Goal: Task Accomplishment & Management: Manage account settings

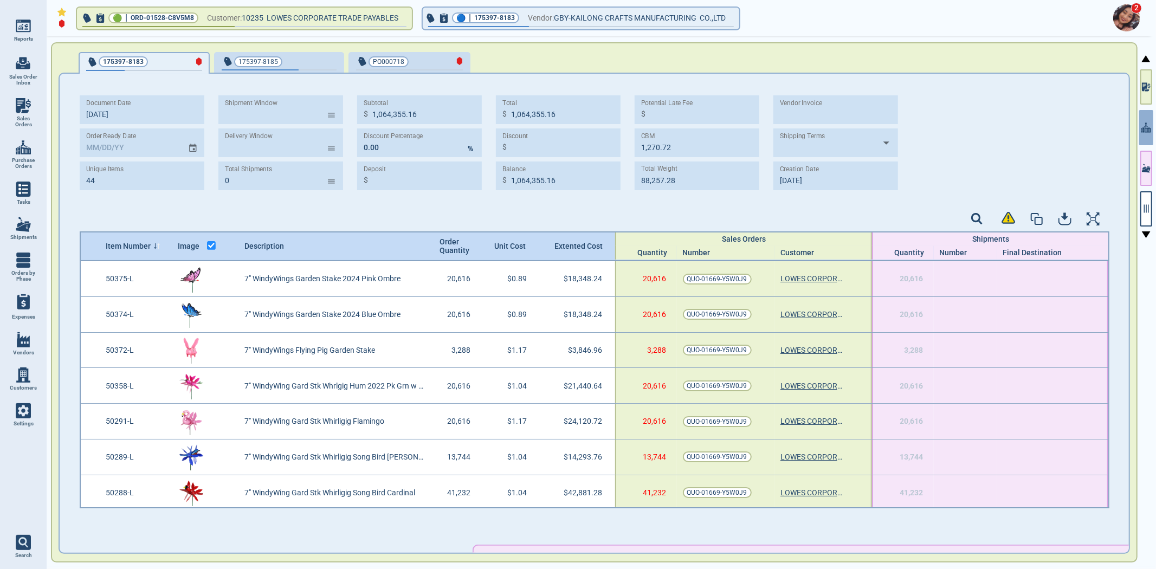
scroll to position [1320, 0]
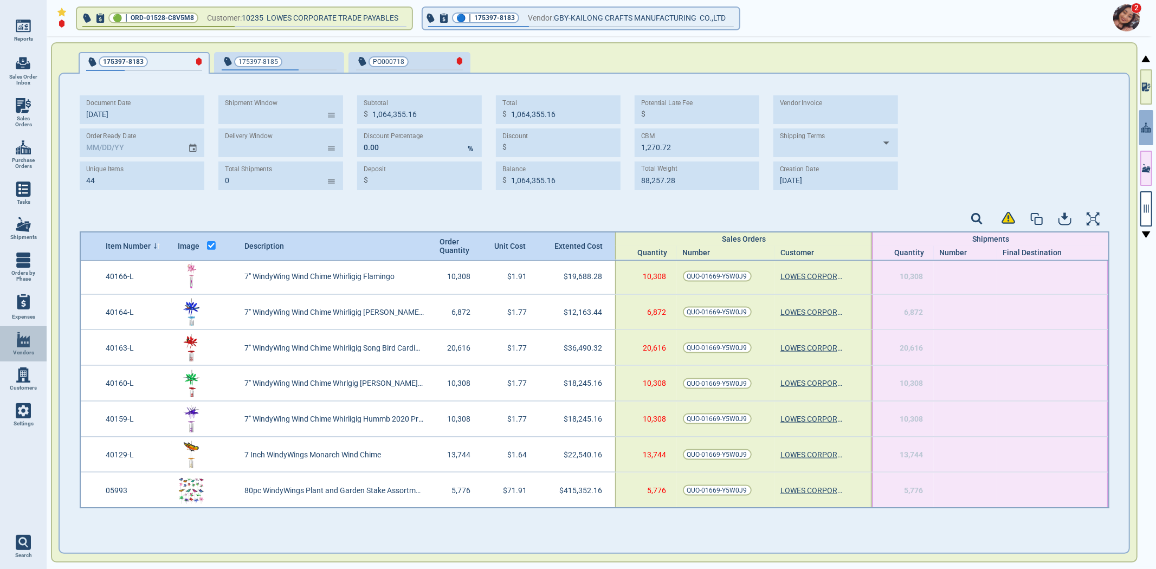
click at [26, 343] on img at bounding box center [23, 339] width 15 height 15
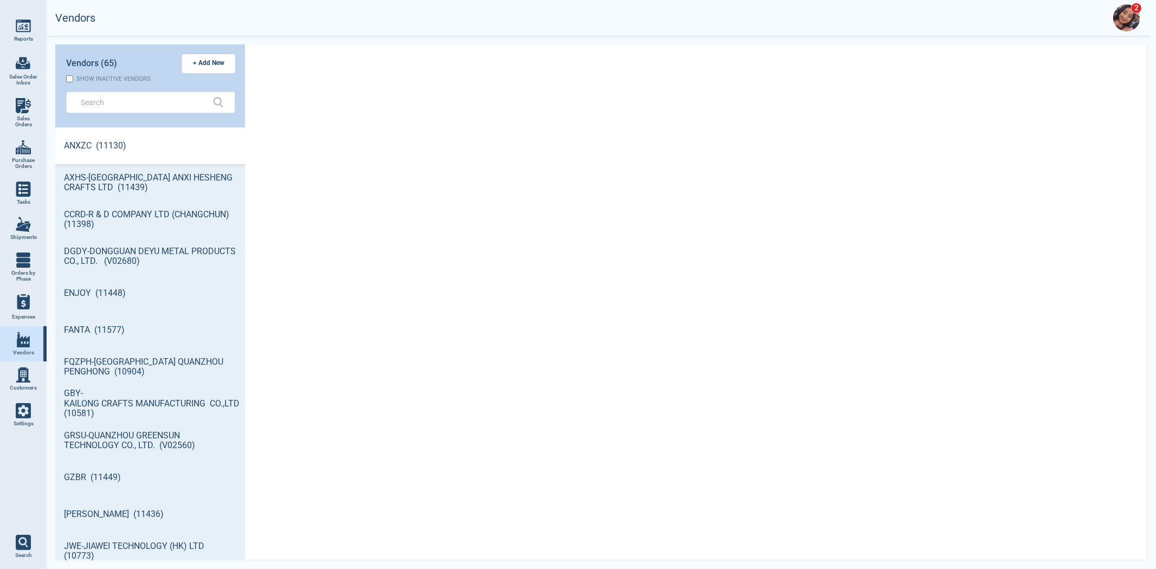
scroll to position [430, 186]
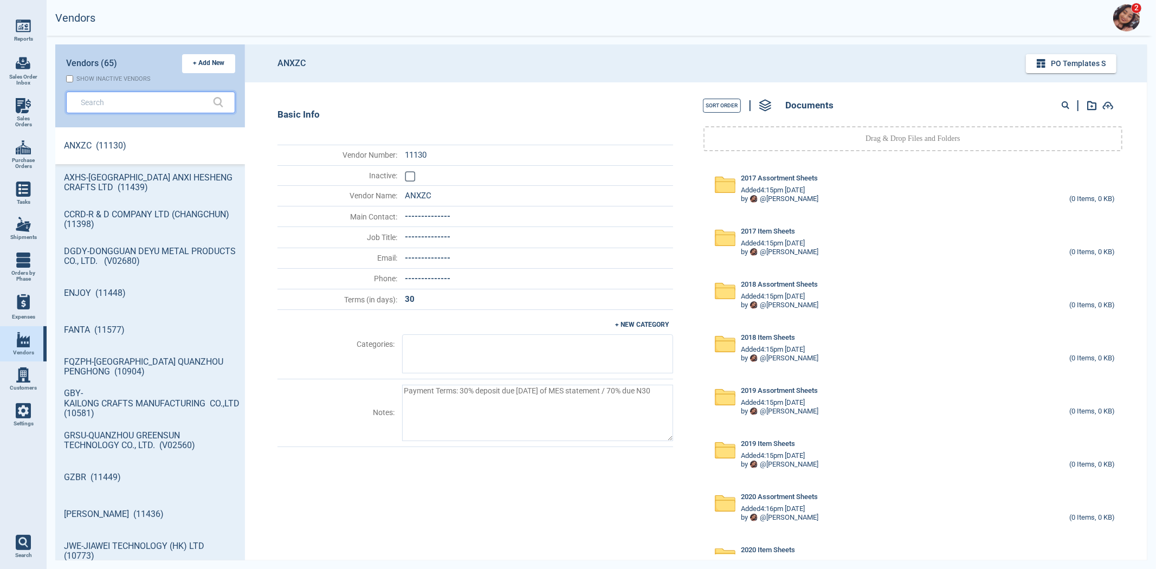
click at [141, 98] on input "text" at bounding box center [143, 102] width 124 height 16
type textarea "x"
type input "l"
type textarea "x"
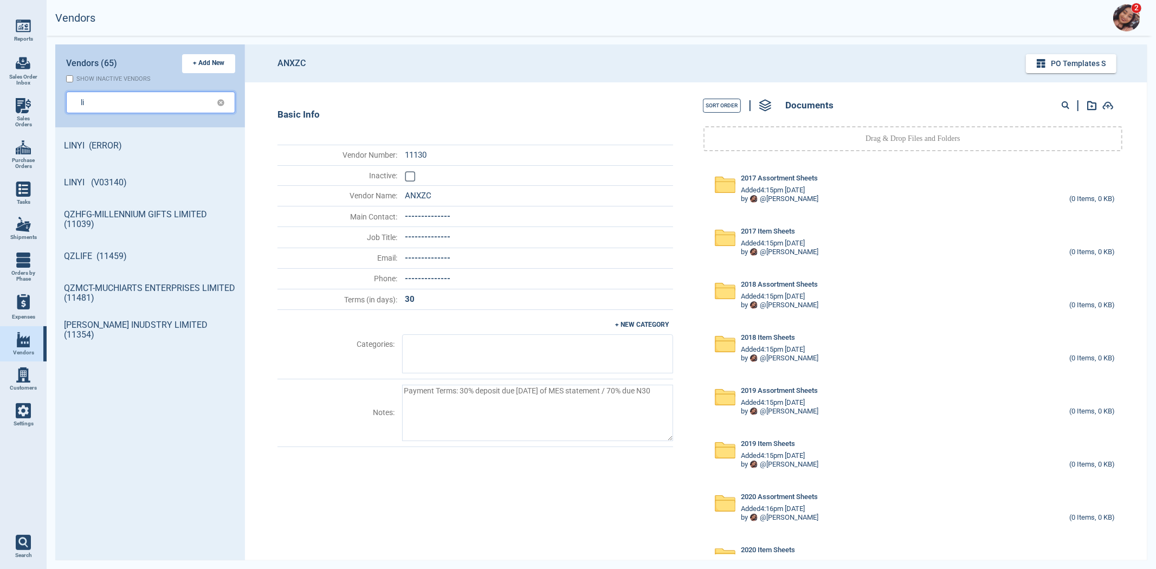
type input "li"
click at [166, 404] on div "LINYI (ERROR) LINYI (V03140) QZHFG-MILLENNIUM GIFTS LIMITED (11039) QZLIFE (114…" at bounding box center [150, 343] width 190 height 433
click at [147, 187] on link "LINYI (V03140)" at bounding box center [150, 182] width 190 height 37
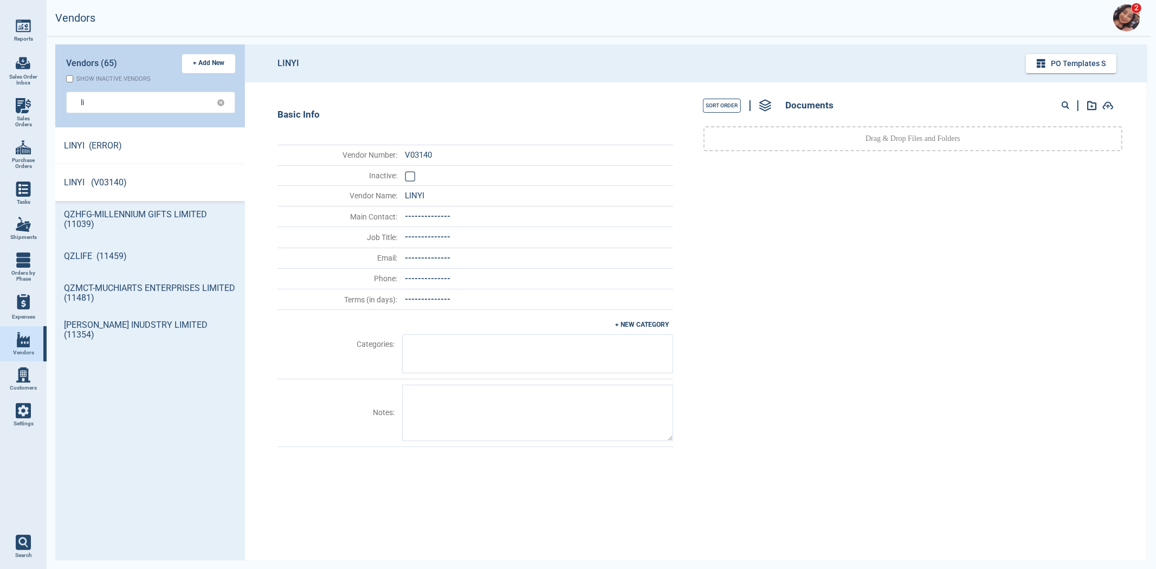
click at [80, 139] on link "LINYI (ERROR)" at bounding box center [150, 145] width 190 height 37
click at [80, 185] on link "LINYI (V03140)" at bounding box center [150, 182] width 190 height 37
click at [78, 148] on link "LINYI (ERROR)" at bounding box center [150, 145] width 190 height 37
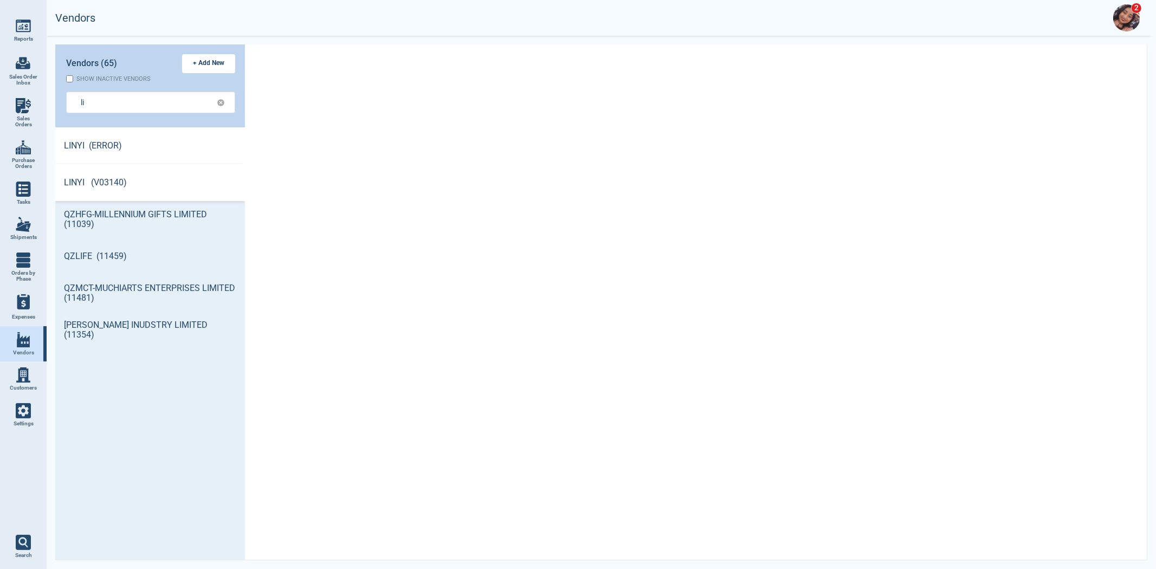
click at [79, 180] on link "LINYI (V03140)" at bounding box center [150, 182] width 190 height 37
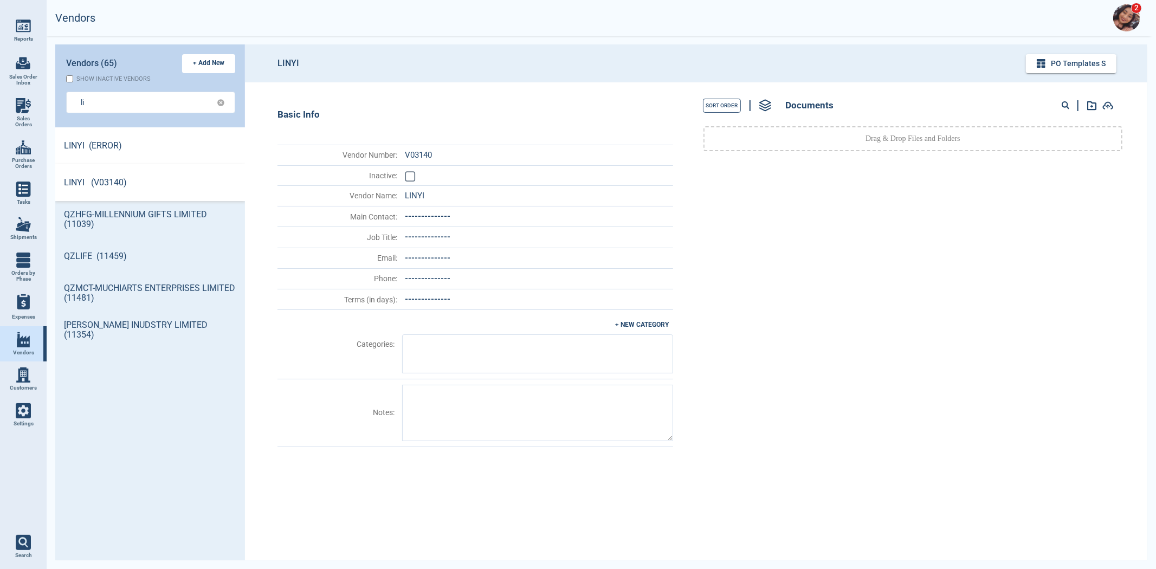
click at [102, 145] on link "LINYI (ERROR)" at bounding box center [150, 145] width 190 height 37
click at [93, 139] on link "LINYI (ERROR)" at bounding box center [150, 145] width 190 height 37
click at [1065, 54] on div "PO Templates s" at bounding box center [1071, 63] width 90 height 19
click at [1065, 55] on button "PO Templates s" at bounding box center [1071, 63] width 90 height 19
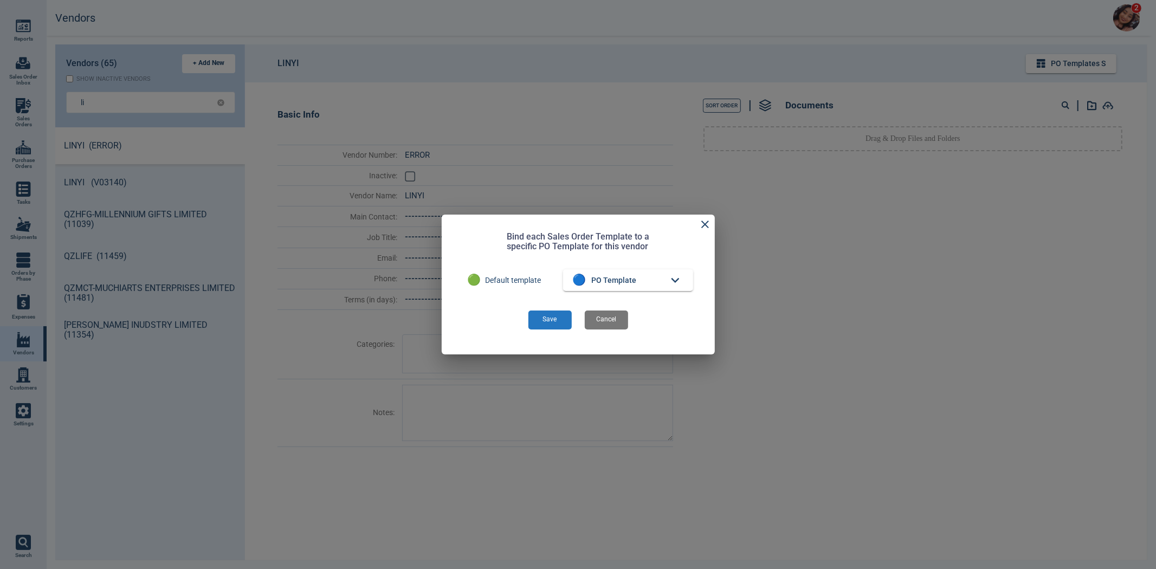
drag, startPoint x: 543, startPoint y: 328, endPoint x: 534, endPoint y: 329, distance: 9.2
click at [534, 329] on div "Save" at bounding box center [550, 319] width 48 height 23
click at [543, 324] on button "Save" at bounding box center [549, 319] width 43 height 19
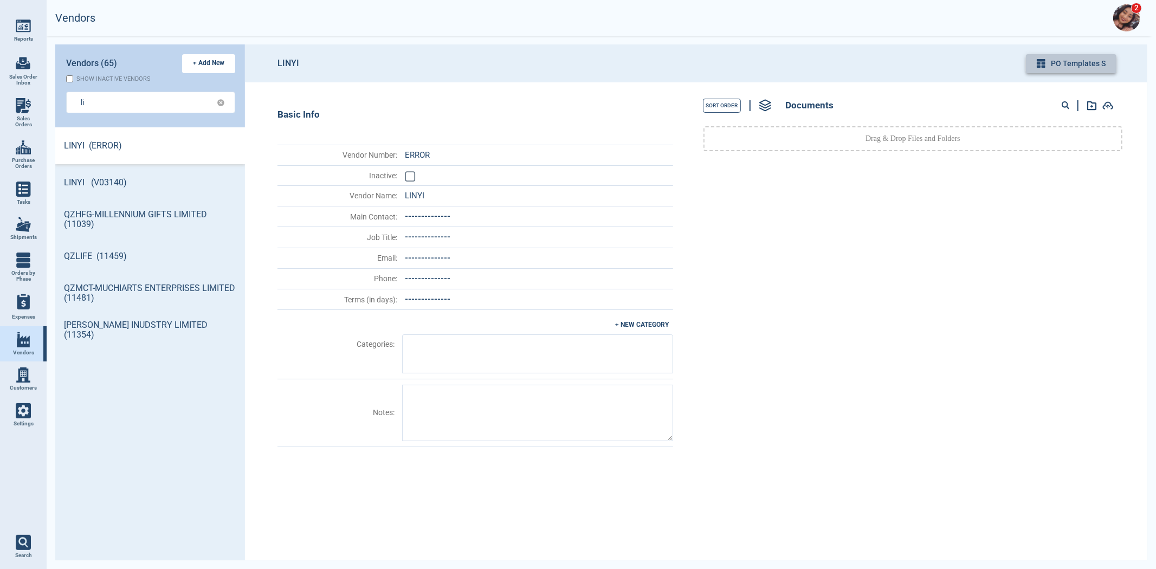
click at [1035, 62] on button "PO Templates s" at bounding box center [1071, 63] width 90 height 19
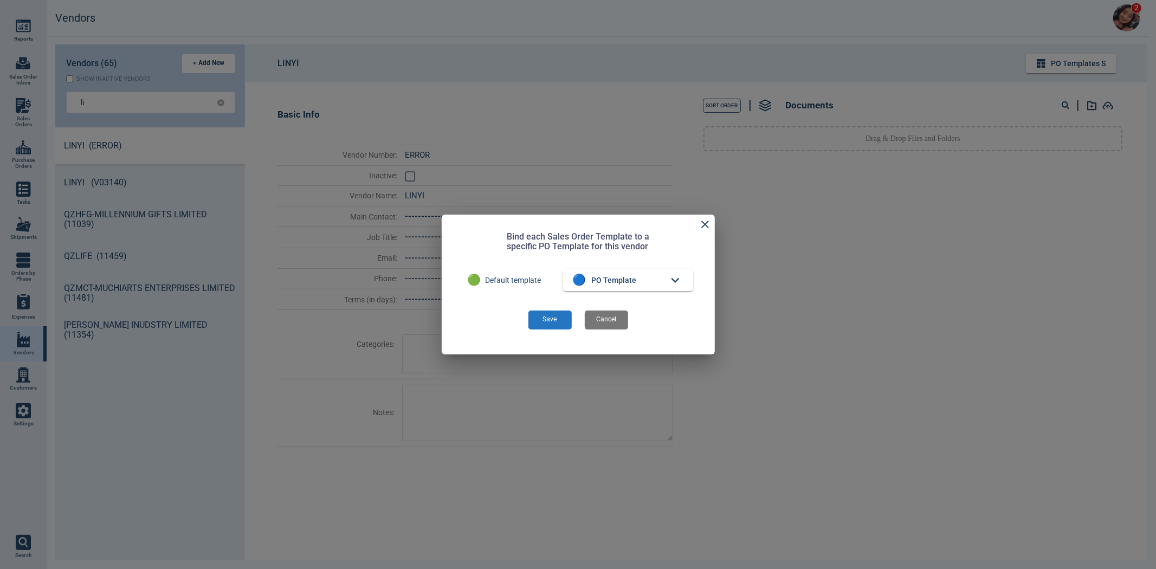
click at [681, 271] on button "🔵 PO Template" at bounding box center [628, 280] width 130 height 22
click at [593, 306] on span "PO Template" at bounding box center [615, 302] width 45 height 11
click at [535, 317] on button "Save" at bounding box center [549, 319] width 43 height 19
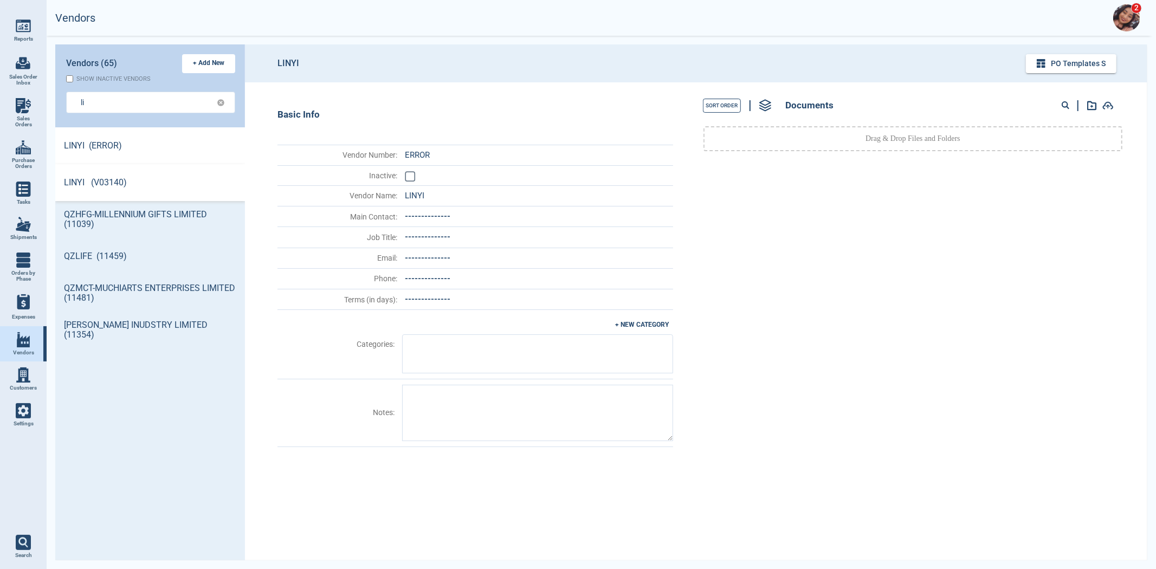
click at [68, 171] on link "LINYI (V03140)" at bounding box center [150, 182] width 190 height 37
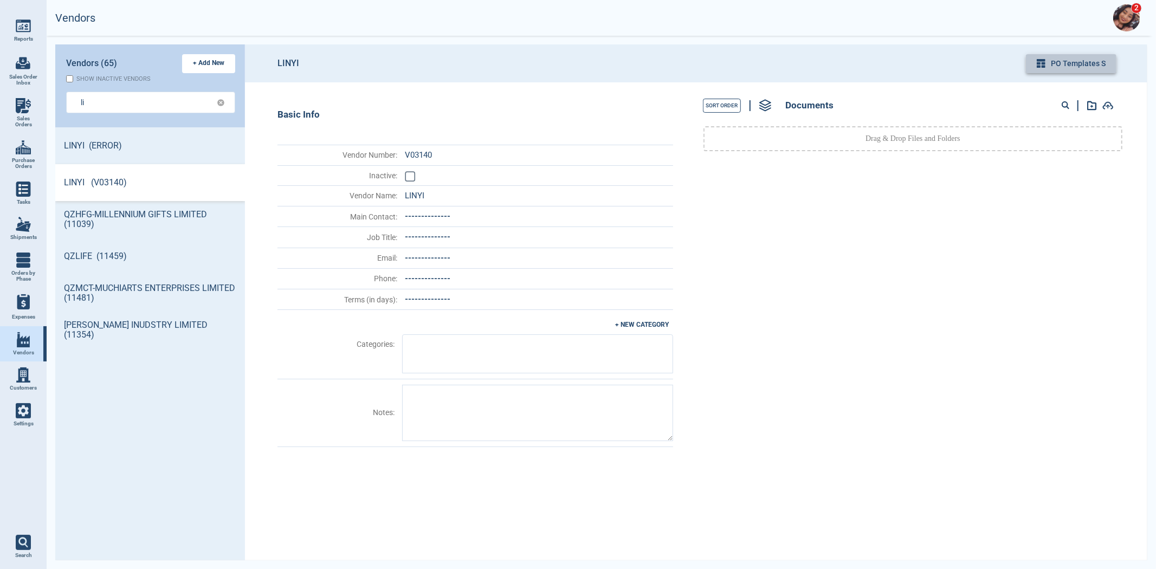
click at [1045, 60] on icon "button" at bounding box center [1040, 63] width 9 height 9
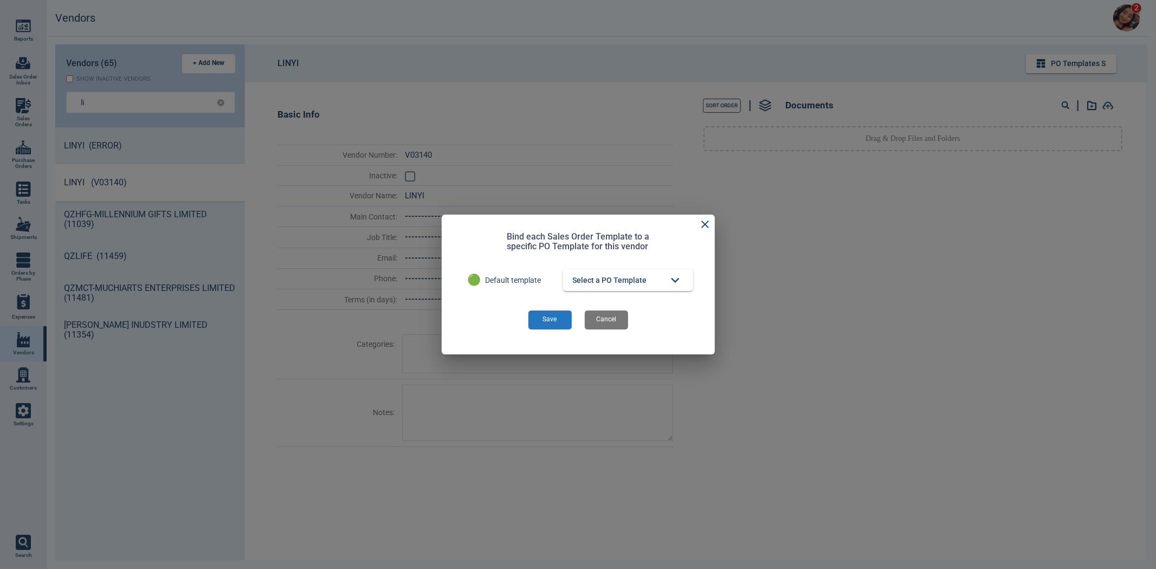
click at [546, 320] on button "Save" at bounding box center [549, 319] width 43 height 19
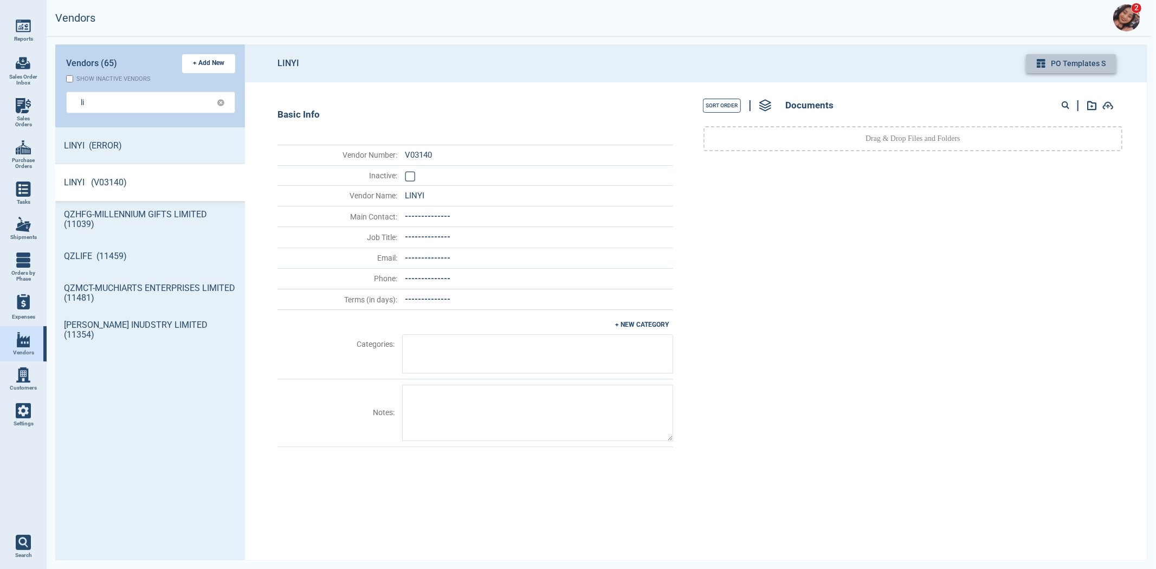
click at [1042, 71] on button "PO Templates s" at bounding box center [1071, 63] width 90 height 19
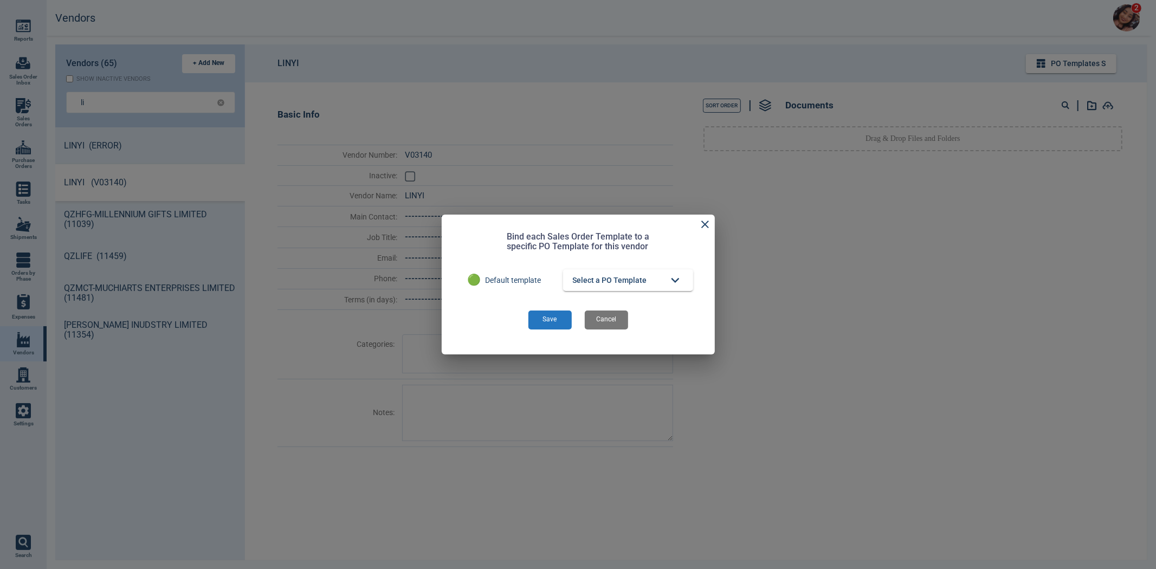
click at [629, 285] on span "Select a PO Template" at bounding box center [610, 281] width 74 height 14
click at [599, 306] on span "PO Template" at bounding box center [615, 302] width 45 height 11
click at [549, 321] on button "Save" at bounding box center [549, 319] width 43 height 19
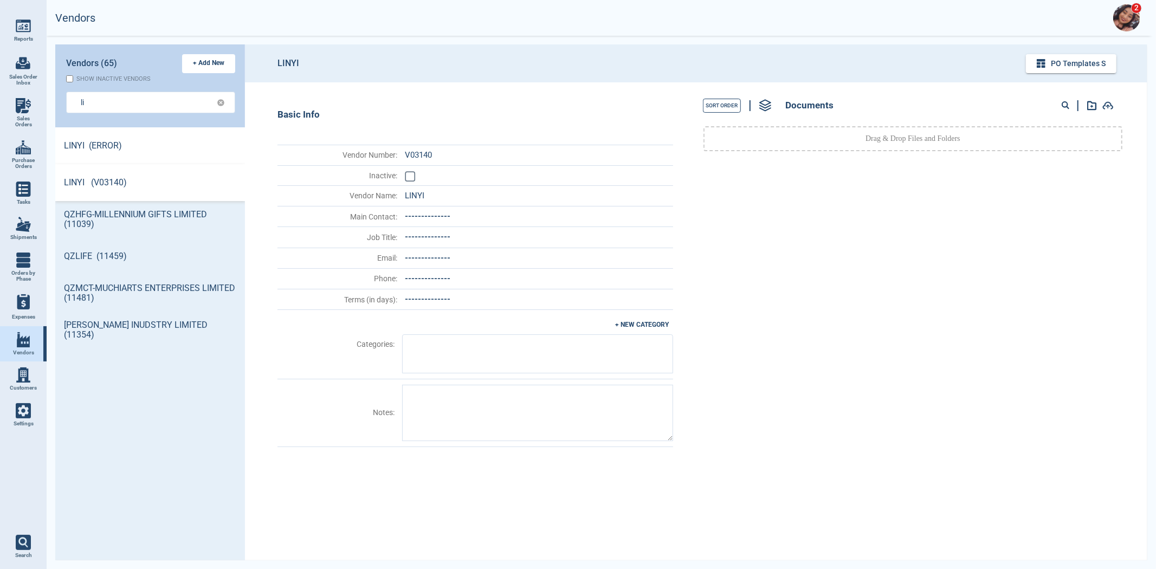
click at [187, 161] on link "LINYI (ERROR)" at bounding box center [150, 145] width 190 height 37
click at [410, 171] on input "checkbox" at bounding box center [410, 176] width 11 height 11
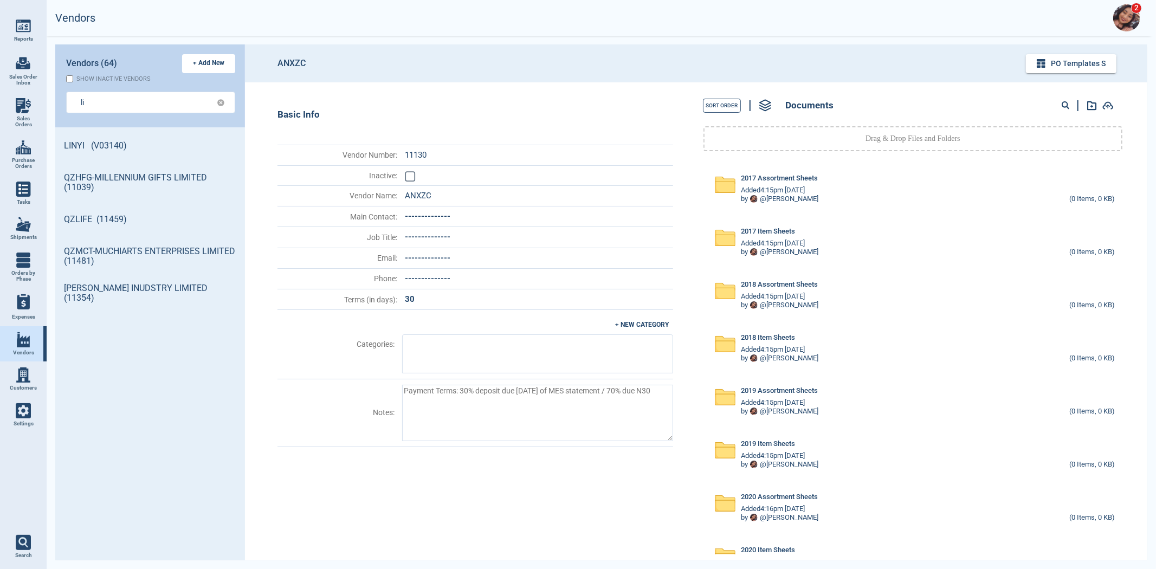
click at [28, 410] on img at bounding box center [23, 410] width 15 height 15
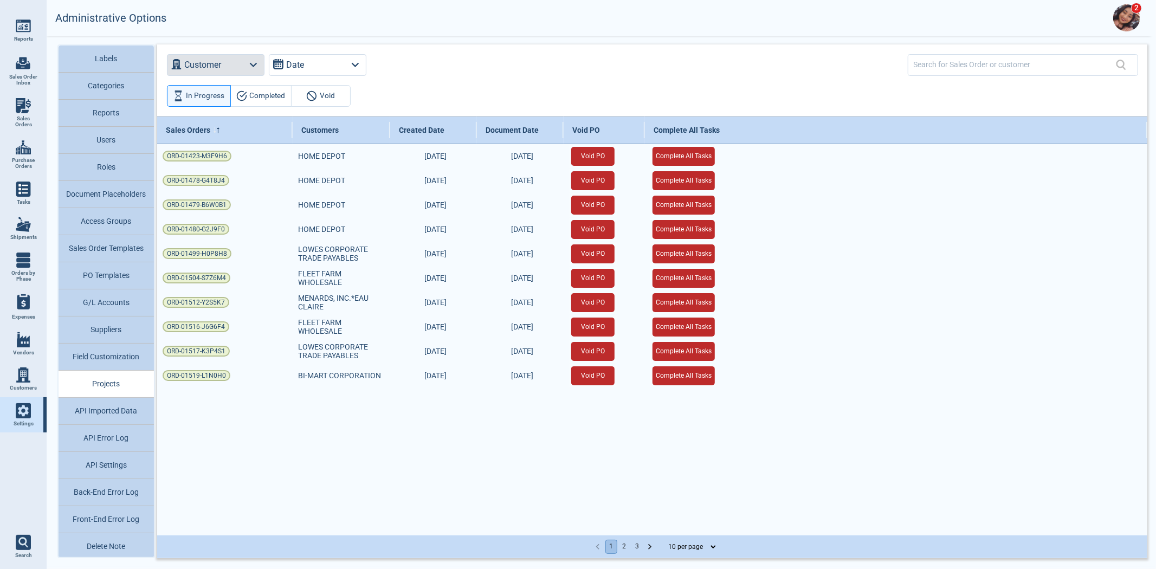
click at [230, 67] on button "Customer" at bounding box center [216, 65] width 98 height 22
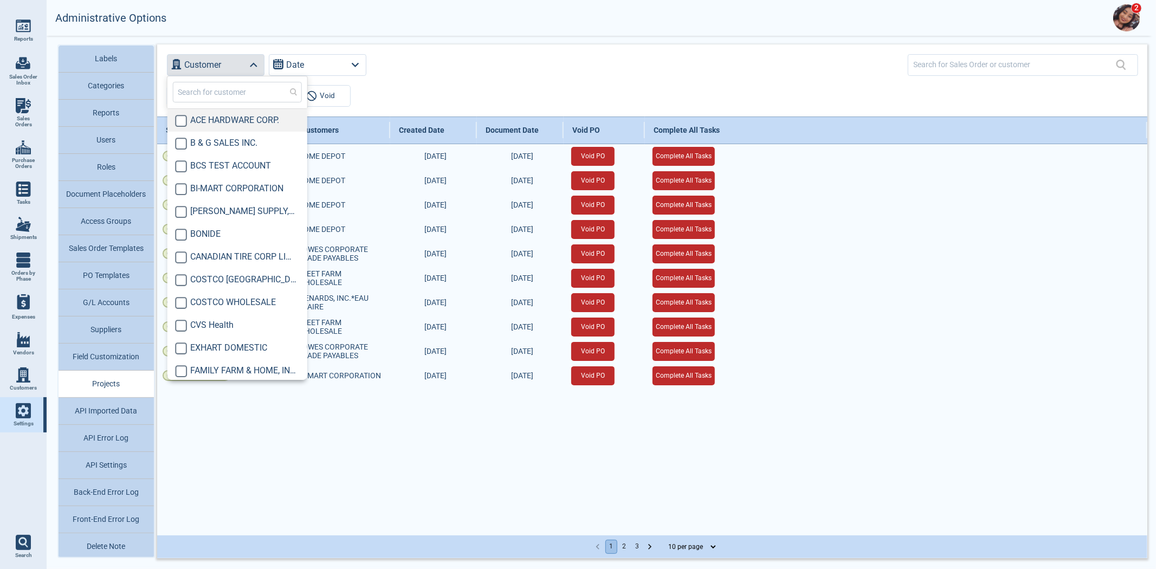
click at [218, 116] on span "ACE HARDWARE CORP." at bounding box center [243, 120] width 106 height 13
checkbox input "true"
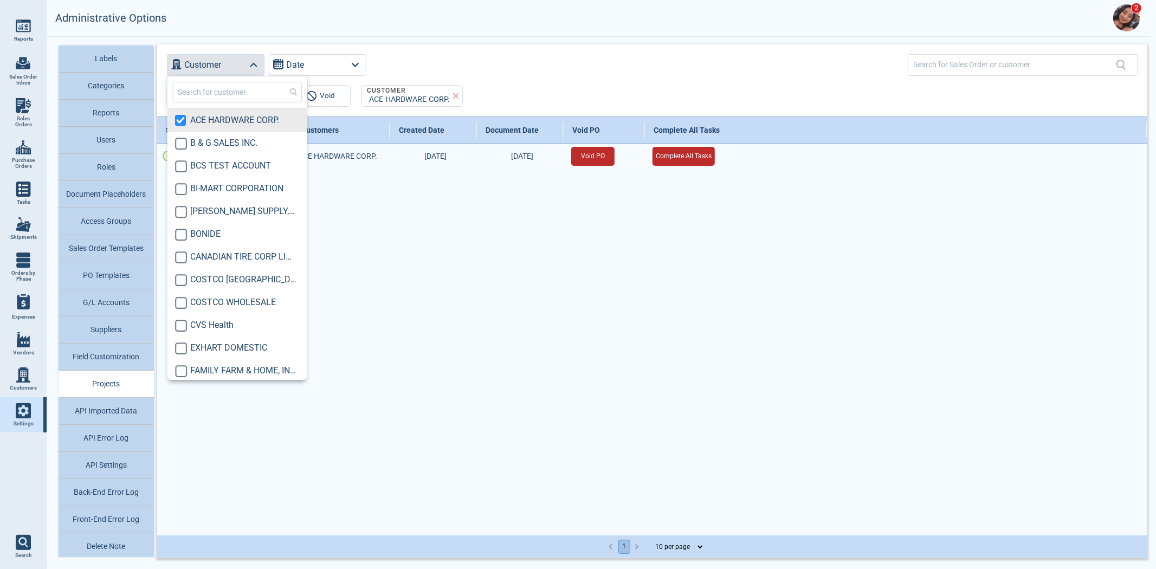
drag, startPoint x: 574, startPoint y: 31, endPoint x: 562, endPoint y: 38, distance: 13.6
click at [562, 38] on div "Administrative Options 2 Labels Categories Reports Users Roles Document Placeho…" at bounding box center [601, 284] width 1109 height 569
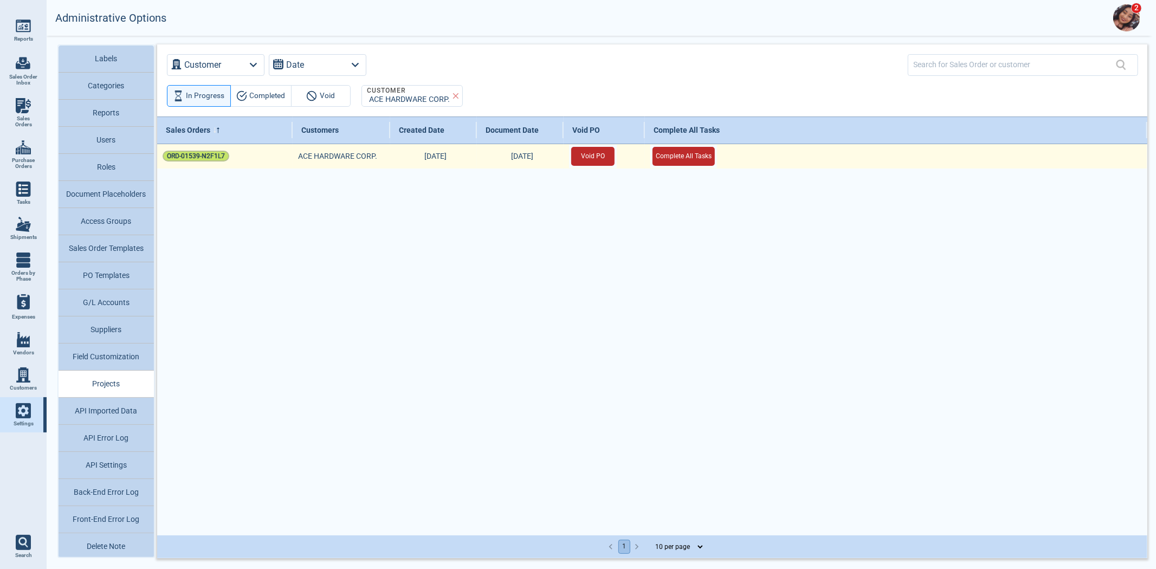
click at [197, 157] on span "ORD-01539-N2F1L7" at bounding box center [196, 156] width 58 height 11
click at [587, 159] on button "Void PO" at bounding box center [592, 156] width 43 height 19
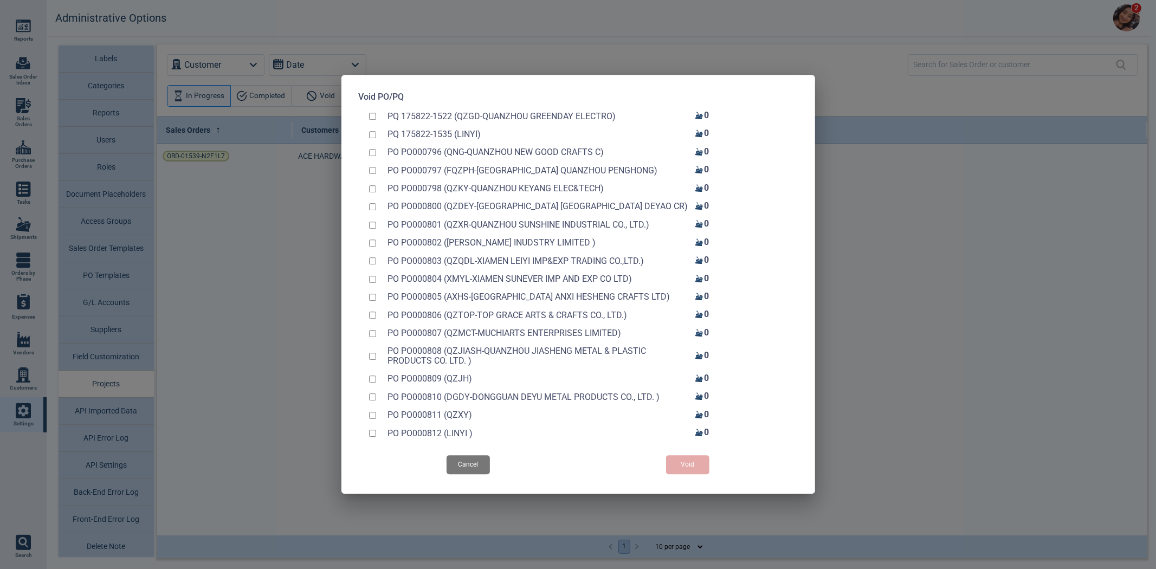
click at [369, 113] on input "checkbox" at bounding box center [372, 116] width 7 height 7
checkbox input "true"
click at [369, 131] on input "checkbox" at bounding box center [372, 134] width 7 height 7
checkbox input "true"
click at [699, 469] on button "Void" at bounding box center [687, 465] width 43 height 19
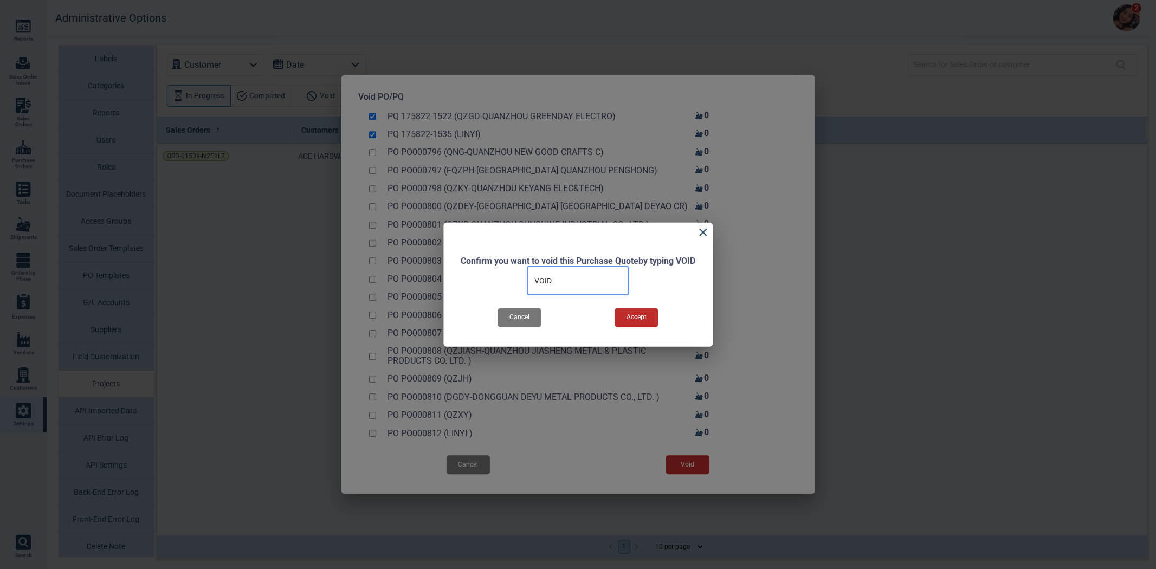
type input "VOID"
click at [641, 314] on button "Accept" at bounding box center [636, 317] width 43 height 19
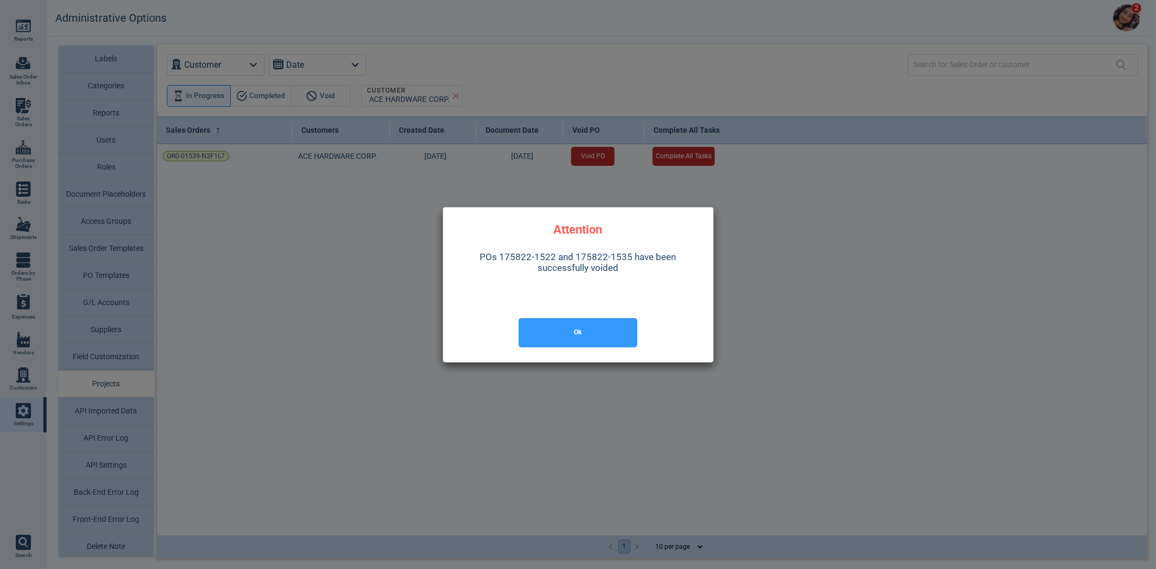
click at [573, 339] on button "Ok" at bounding box center [577, 332] width 119 height 29
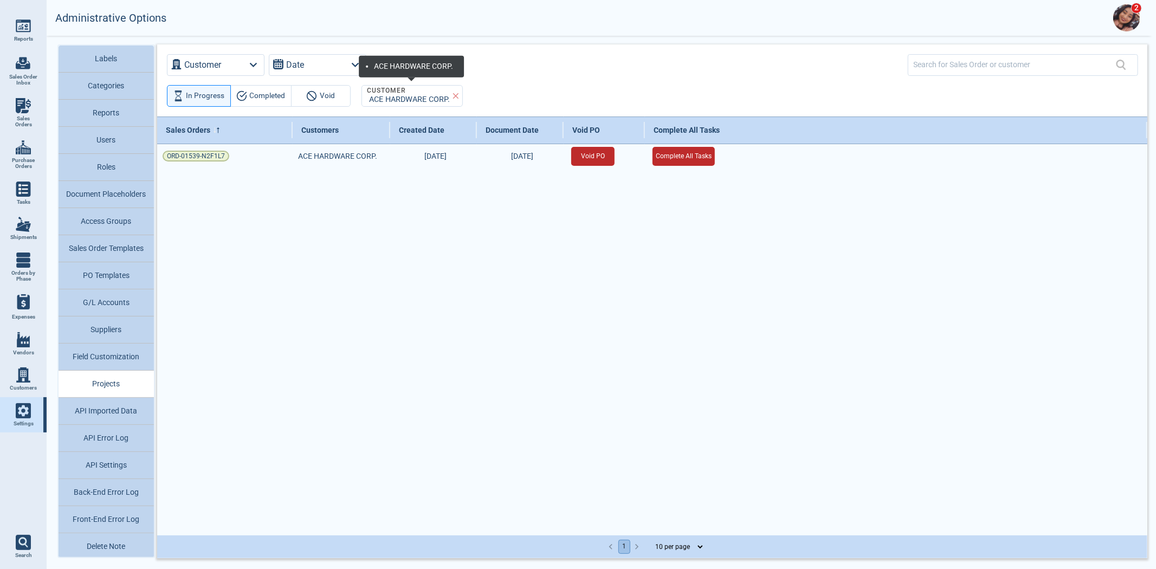
click at [453, 90] on div "Customer ACE HARDWARE CORP." at bounding box center [411, 96] width 101 height 22
click at [463, 93] on div "In Progress Completed Void Customer ACE HARDWARE CORP." at bounding box center [652, 100] width 990 height 31
click at [453, 95] on icon at bounding box center [455, 96] width 6 height 6
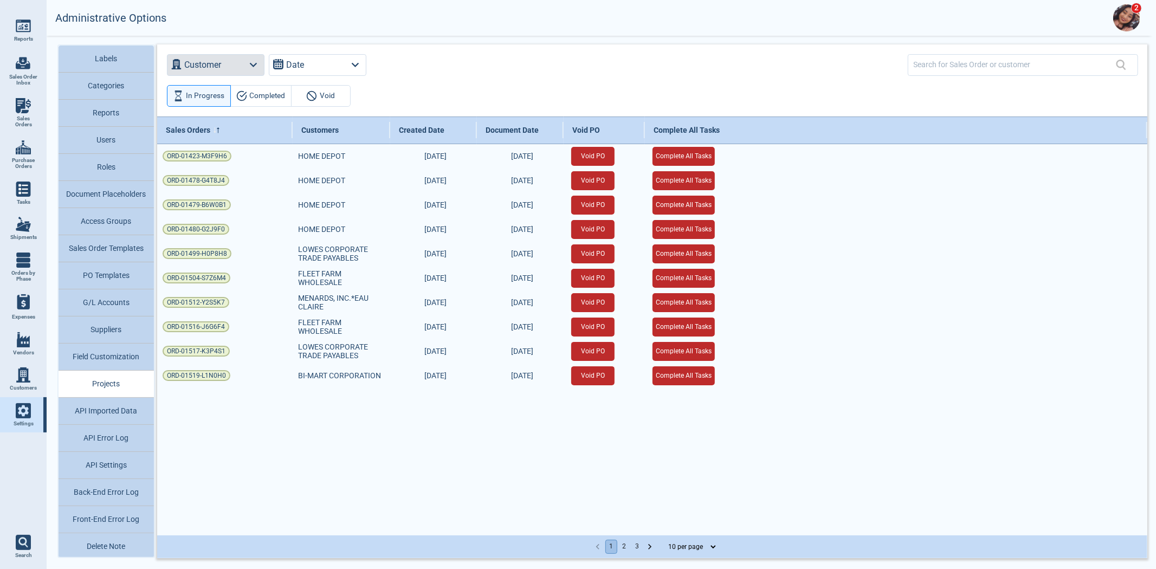
click at [230, 61] on button "Customer" at bounding box center [216, 65] width 98 height 22
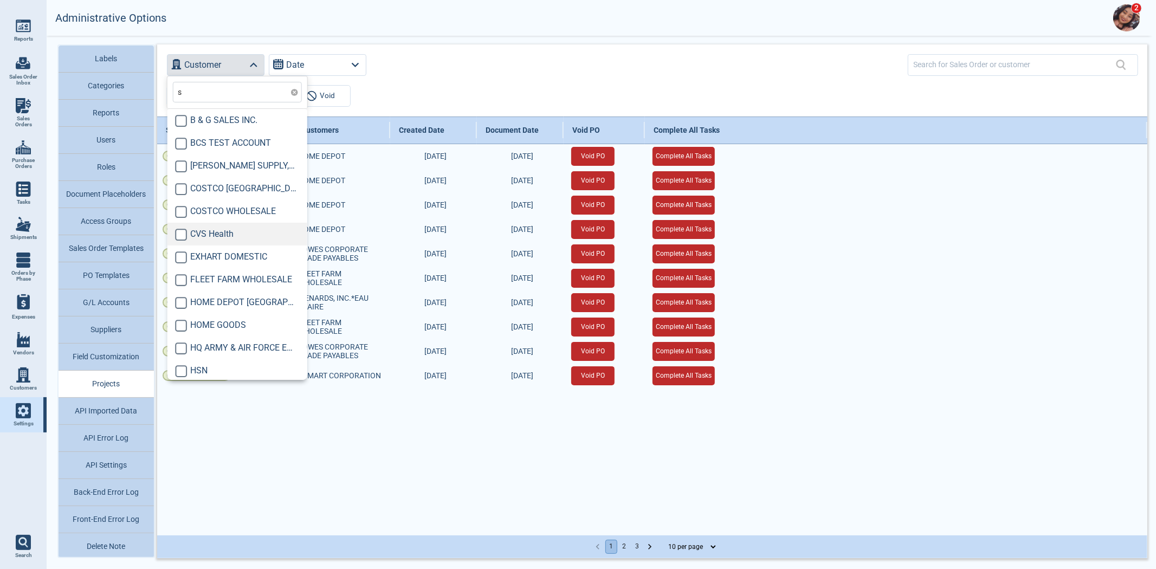
type input "st"
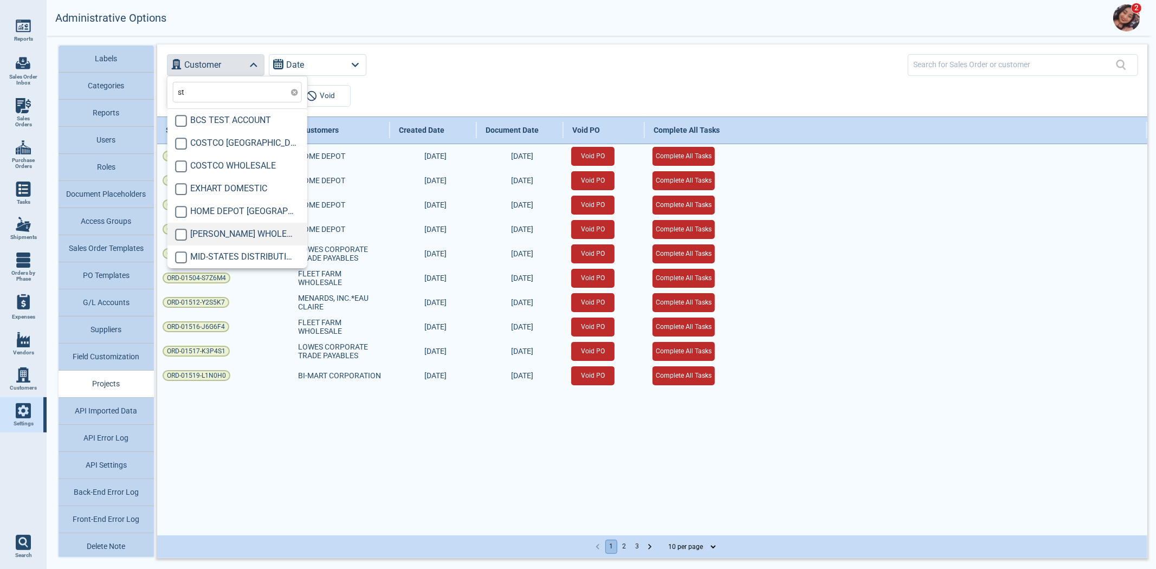
click at [224, 241] on div "[PERSON_NAME] WHOLESALE" at bounding box center [236, 234] width 132 height 23
checkbox input "true"
type input "st"
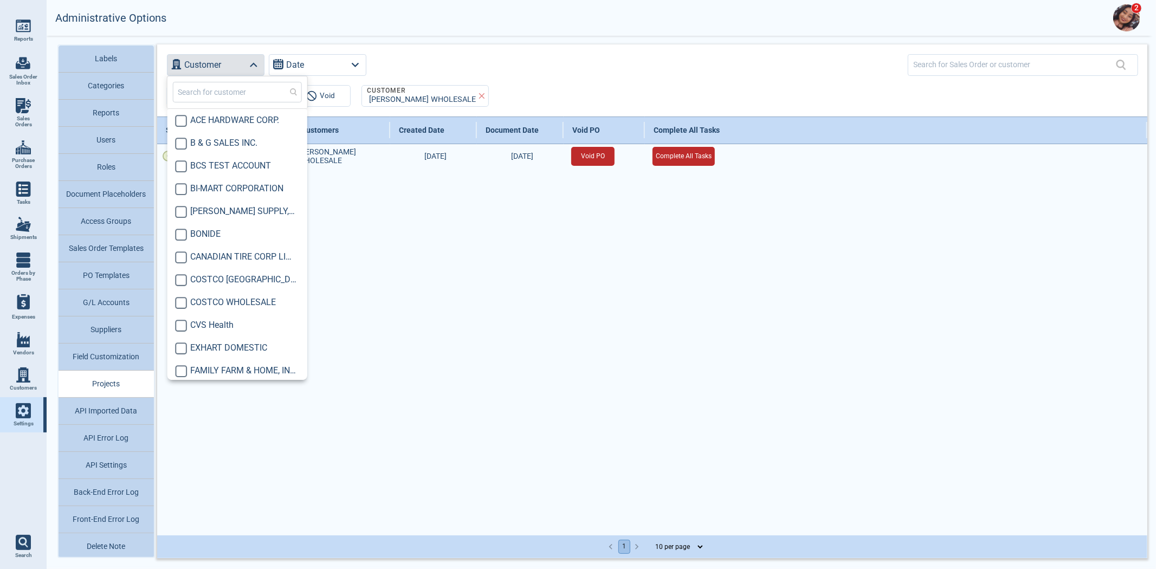
click at [711, 20] on div "Administrative Options 2" at bounding box center [598, 18] width 1109 height 36
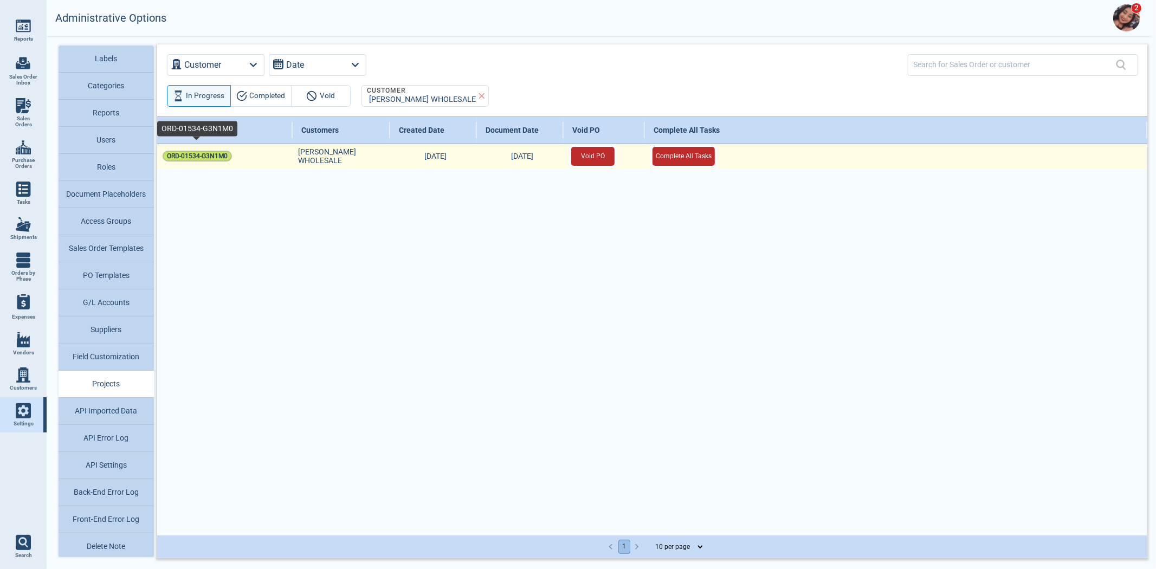
click at [194, 156] on span "ORD-01534-G3N1M0" at bounding box center [197, 156] width 61 height 11
click at [602, 159] on button "Void PO" at bounding box center [592, 156] width 43 height 19
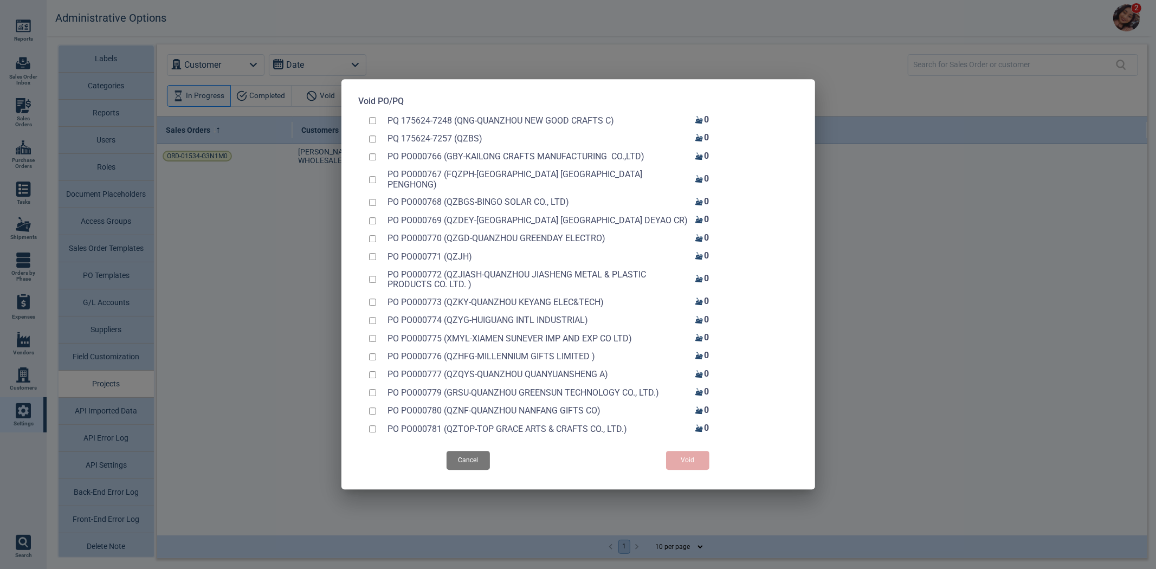
click at [369, 120] on input "checkbox" at bounding box center [372, 120] width 7 height 7
checkbox input "true"
click at [371, 143] on div "PQ 175624-7257 (QZBS) 0" at bounding box center [578, 139] width 439 height 18
checkbox input "true"
click at [681, 462] on button "Void" at bounding box center [687, 460] width 43 height 19
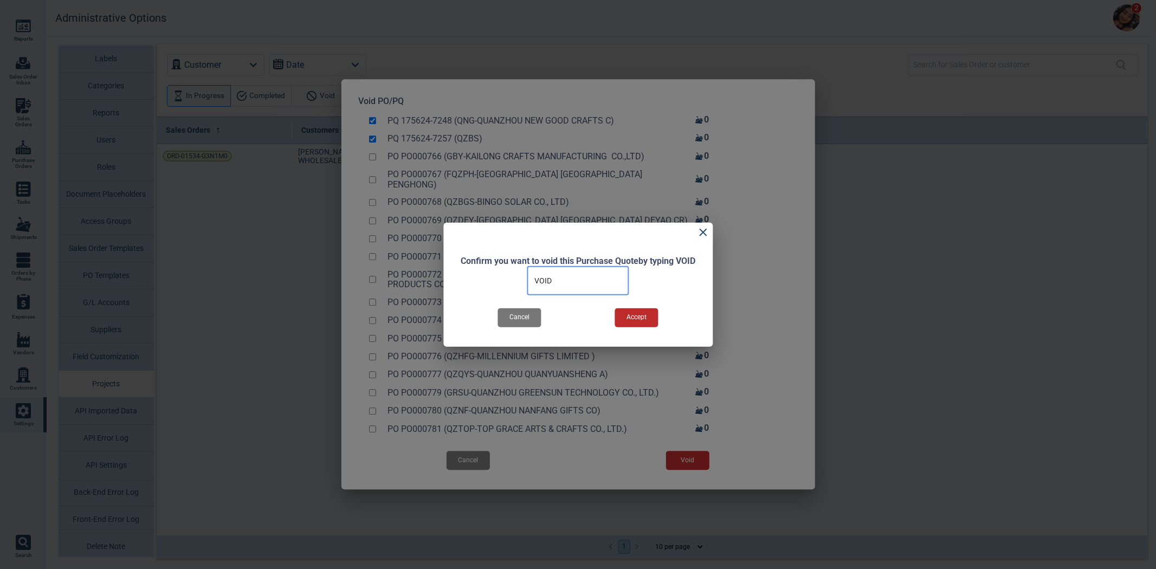
type input "VOID"
click at [637, 312] on button "Accept" at bounding box center [636, 317] width 43 height 19
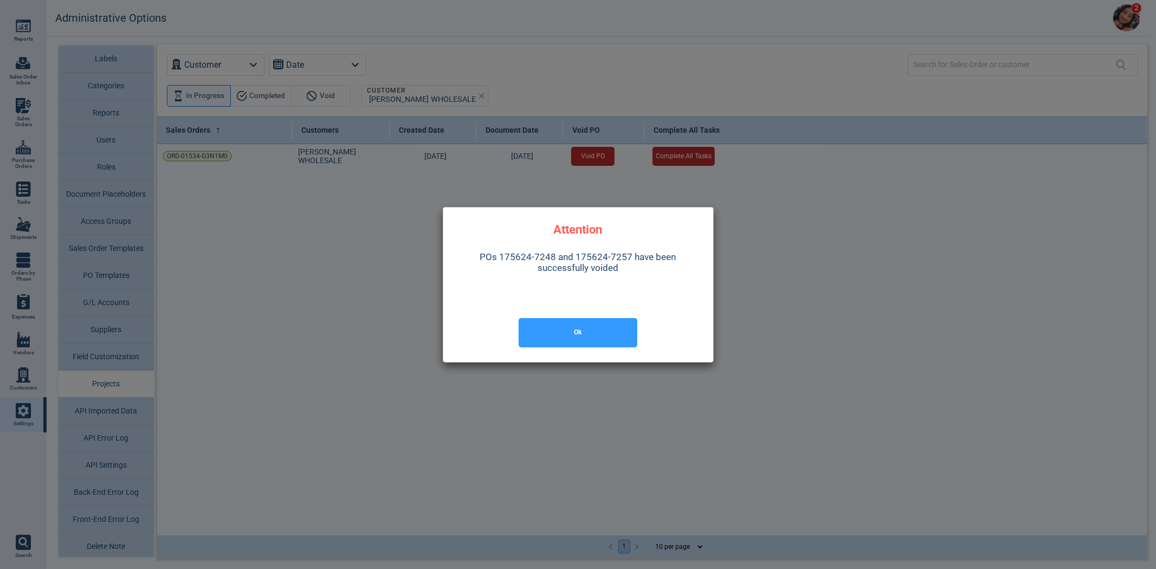
click at [588, 330] on button "Ok" at bounding box center [577, 332] width 119 height 29
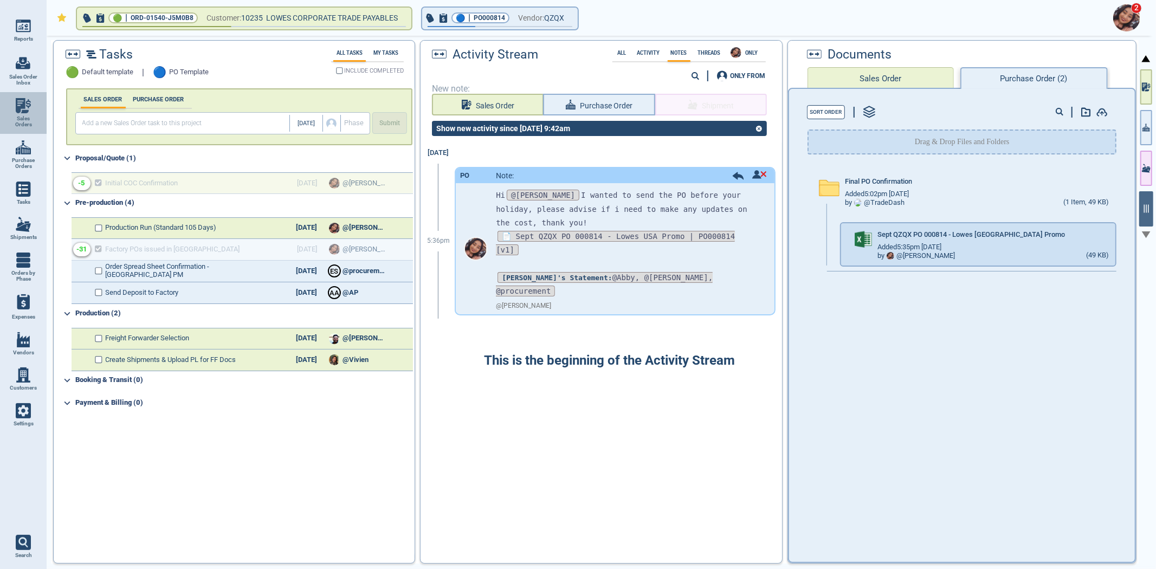
click at [23, 115] on span "Sales Orders" at bounding box center [23, 121] width 29 height 12
select select "50"
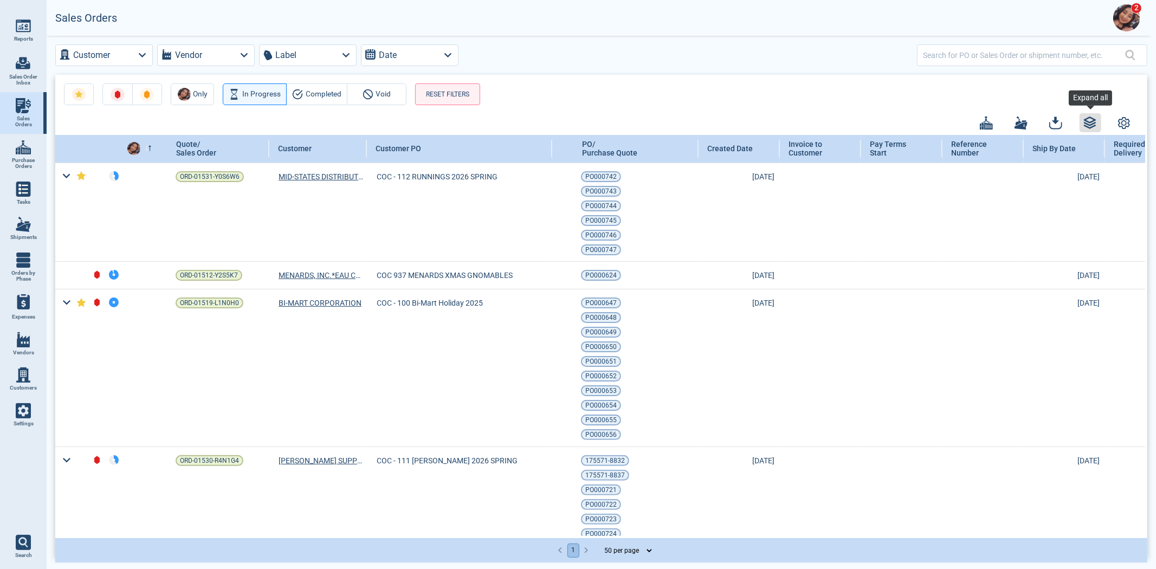
click at [1093, 120] on icon "button" at bounding box center [1089, 119] width 11 height 5
click at [1089, 114] on button "button" at bounding box center [1090, 122] width 22 height 19
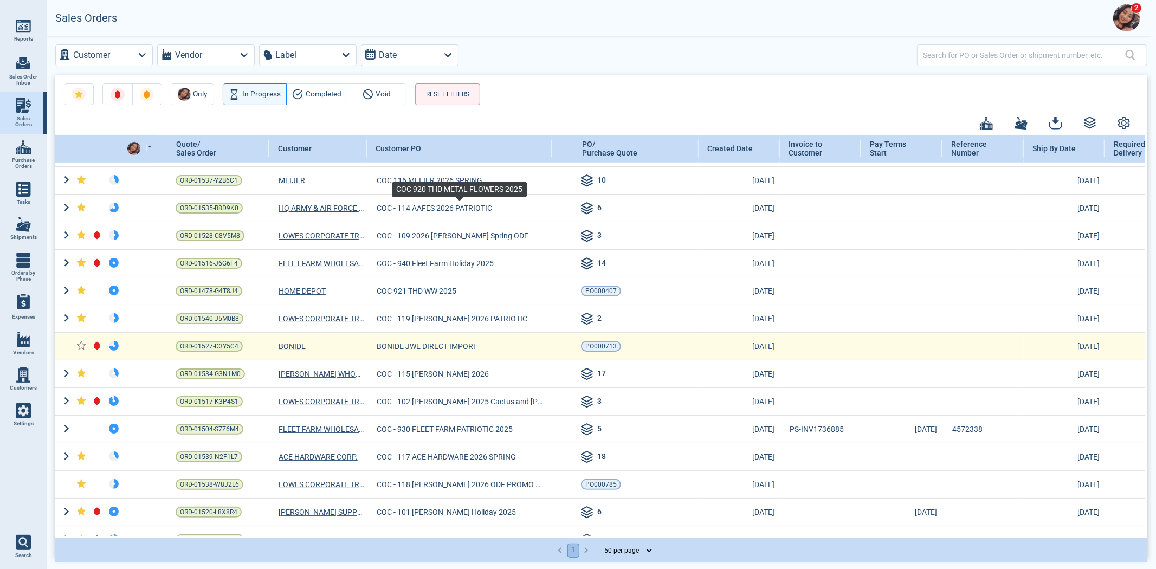
scroll to position [458, 0]
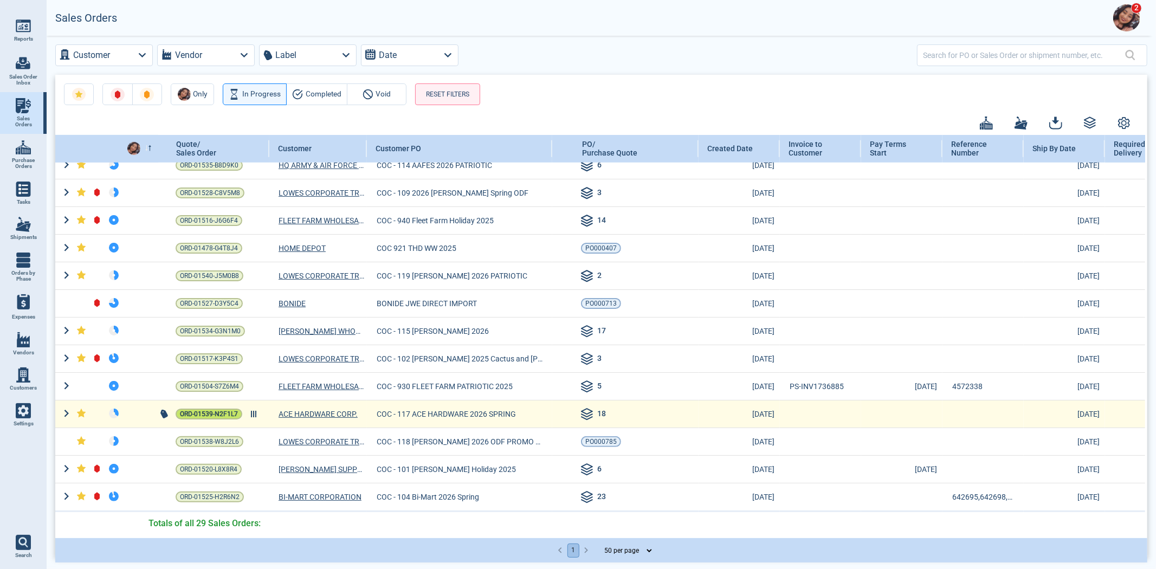
click at [220, 412] on span "ORD-01539-N2F1L7" at bounding box center [209, 413] width 58 height 11
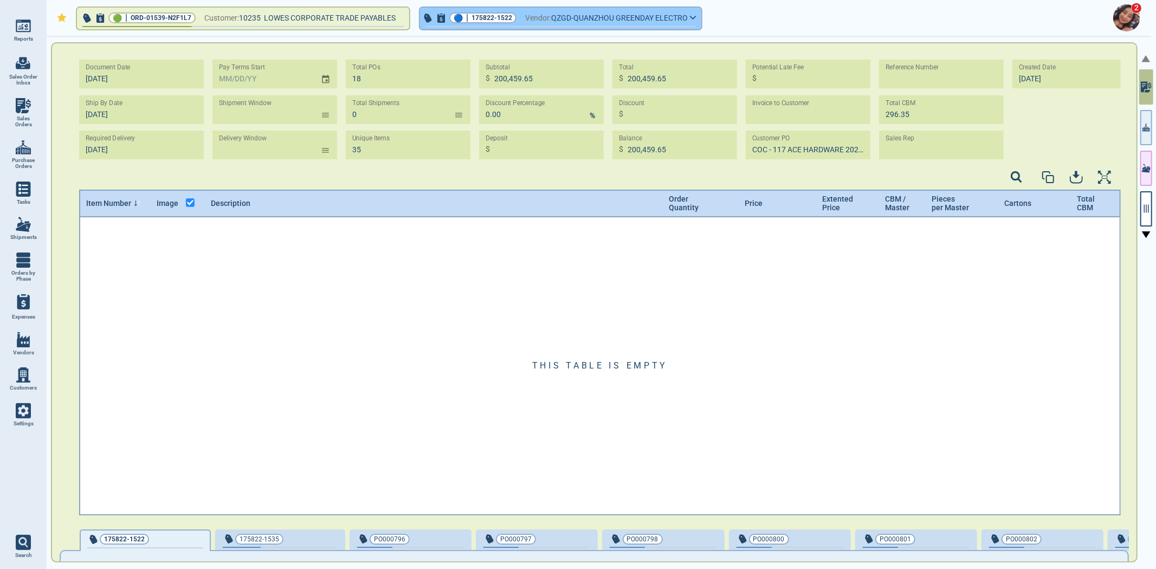
click at [551, 11] on span "QZGD-QUANZHOU GREENDAY ELECTRO" at bounding box center [619, 18] width 137 height 14
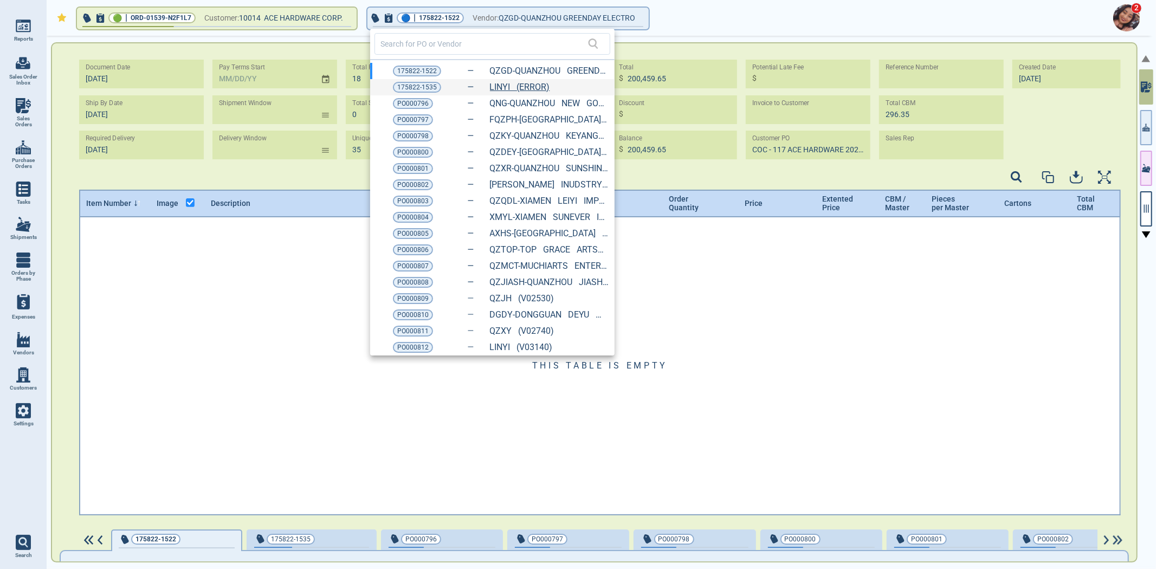
click at [528, 86] on link "LINYI (ERROR)" at bounding box center [520, 87] width 60 height 10
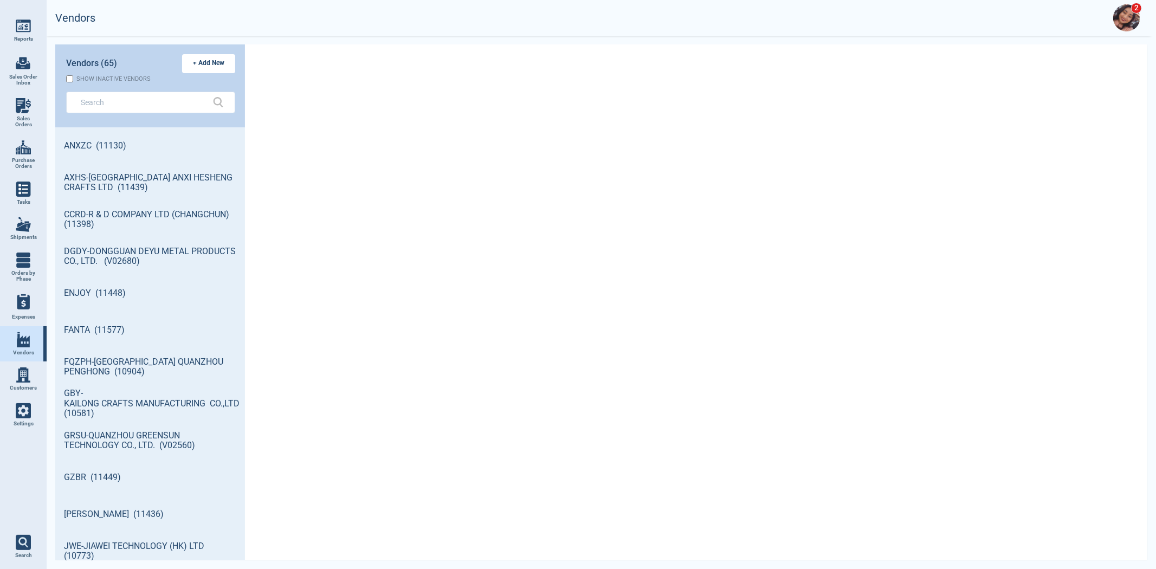
scroll to position [430, 186]
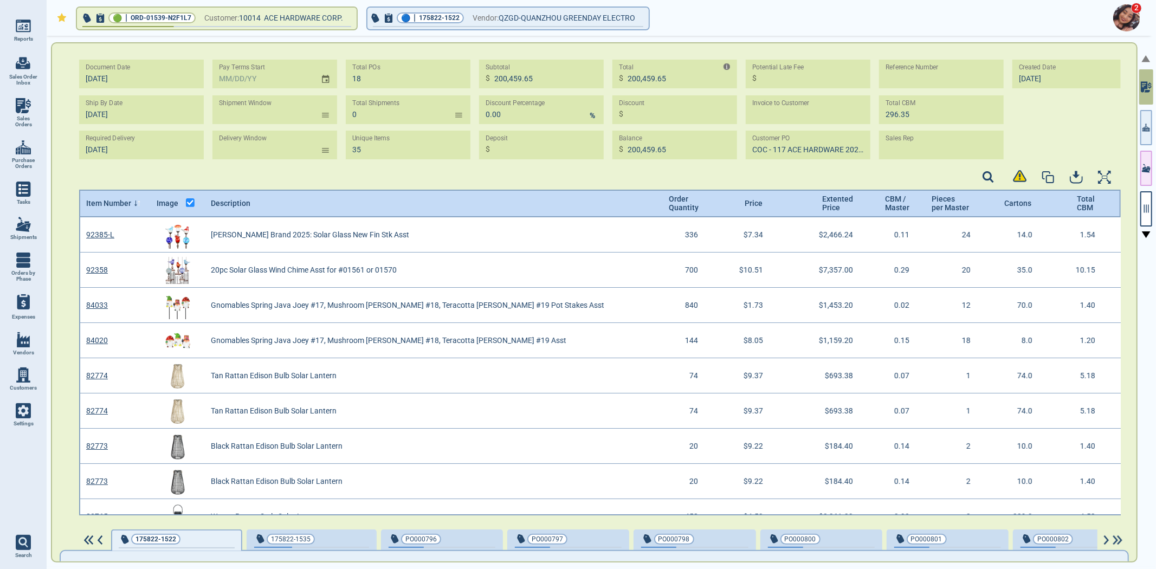
scroll to position [3, 3]
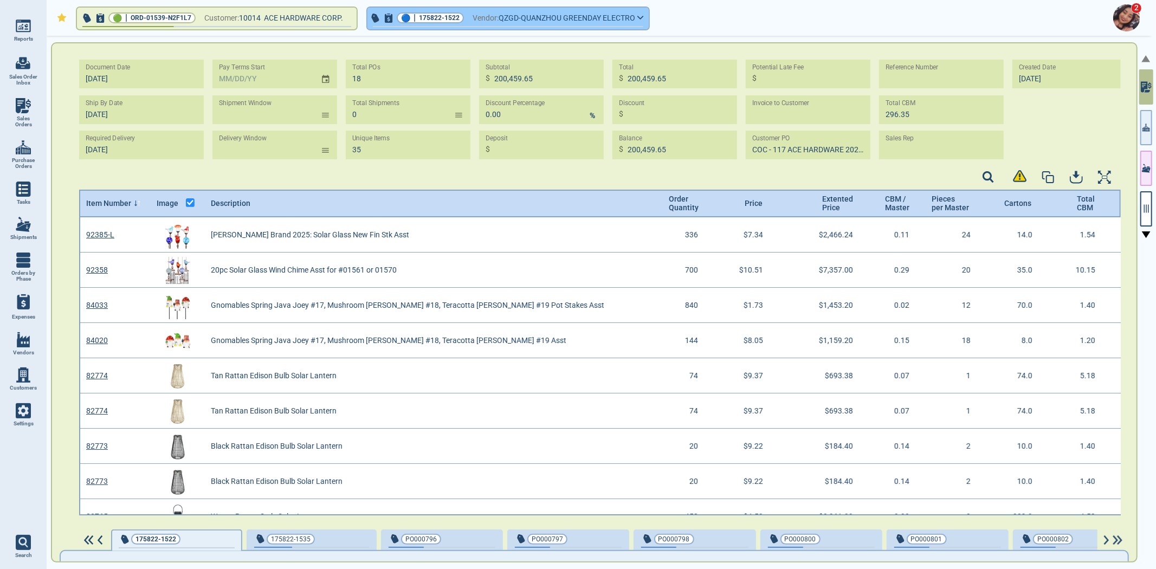
click at [478, 17] on span "Vendor:" at bounding box center [485, 18] width 26 height 14
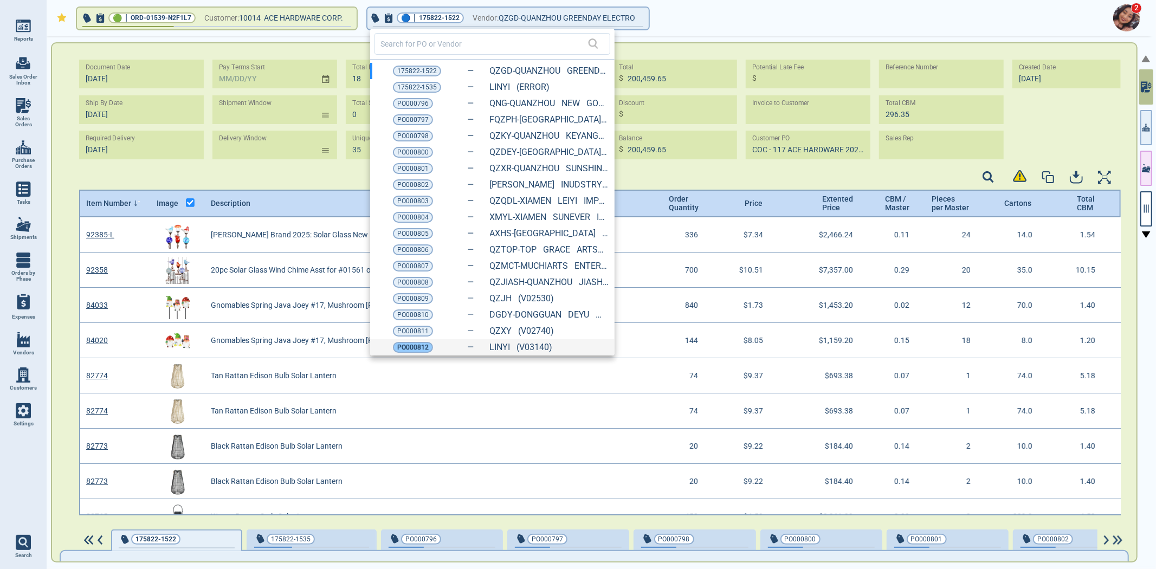
click at [425, 349] on span "PO000812" at bounding box center [412, 347] width 31 height 11
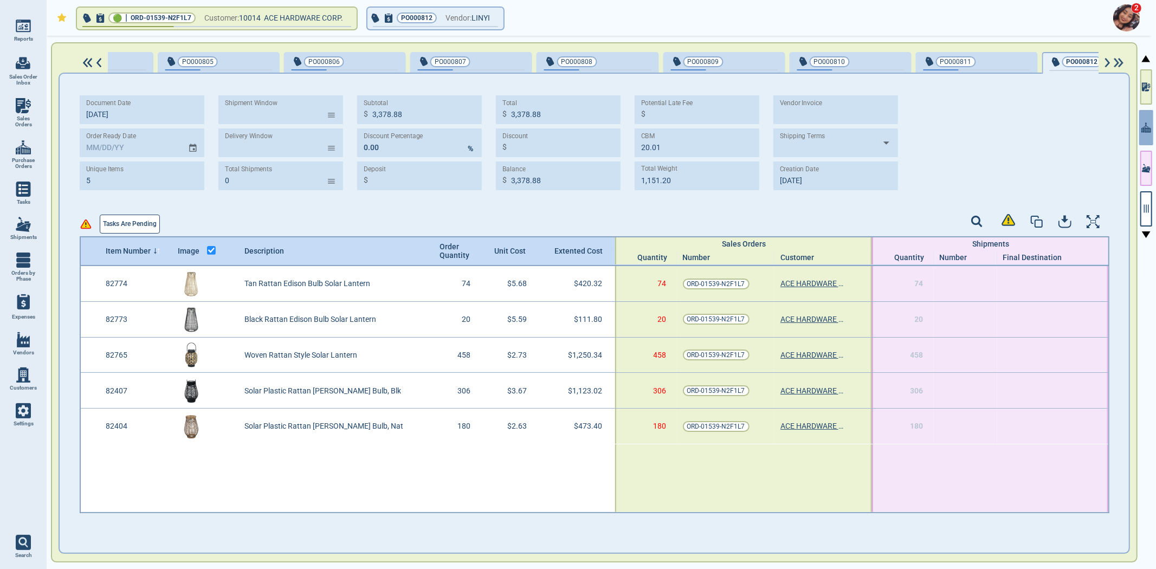
scroll to position [0, 1243]
drag, startPoint x: 79, startPoint y: 248, endPoint x: 96, endPoint y: 236, distance: 20.7
click at [80, 246] on div "Item Number Image Description Order Quantity Unit Cost Extented Cost Sales Orde…" at bounding box center [594, 251] width 1029 height 30
click at [150, 212] on div "Tasks are pending" at bounding box center [125, 221] width 90 height 24
click at [130, 225] on span "Tasks are pending" at bounding box center [130, 223] width 54 height 11
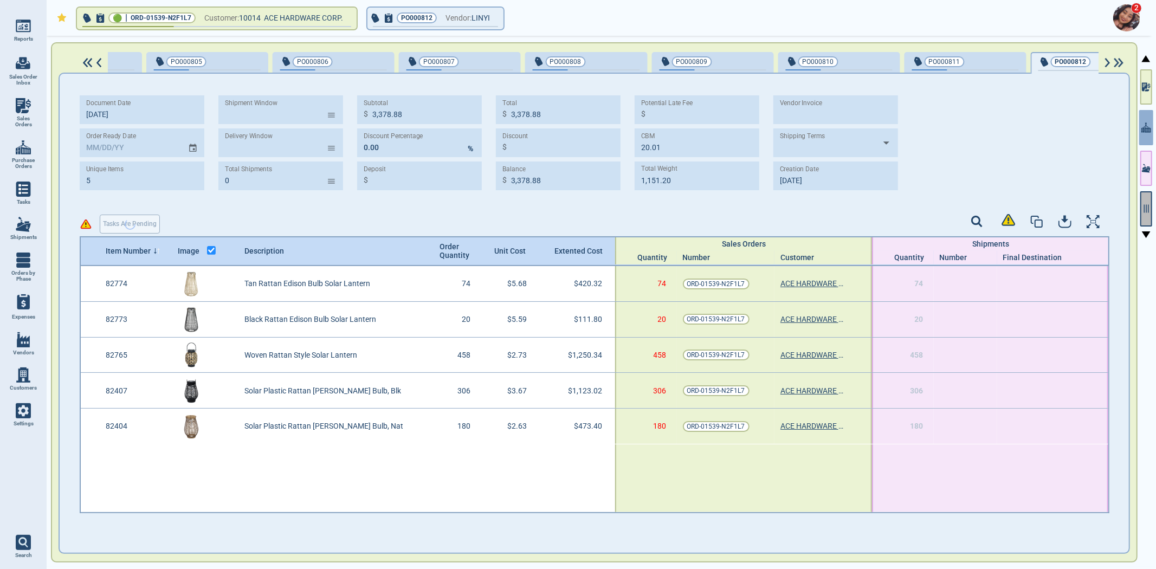
click at [1143, 212] on icon "button" at bounding box center [1146, 209] width 10 height 10
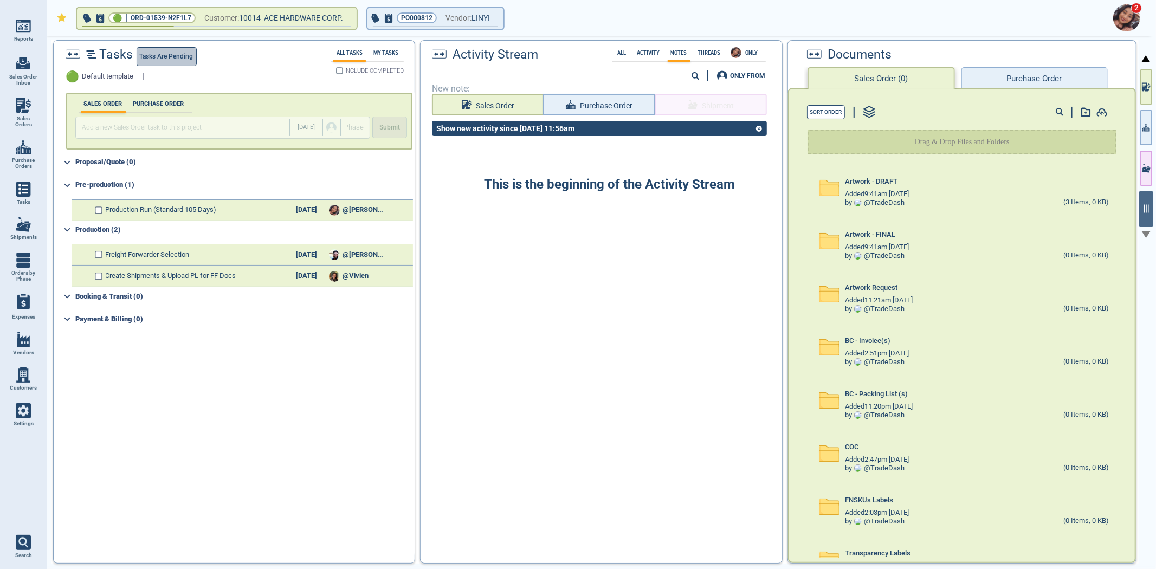
click at [180, 60] on span "Tasks are pending" at bounding box center [167, 56] width 54 height 11
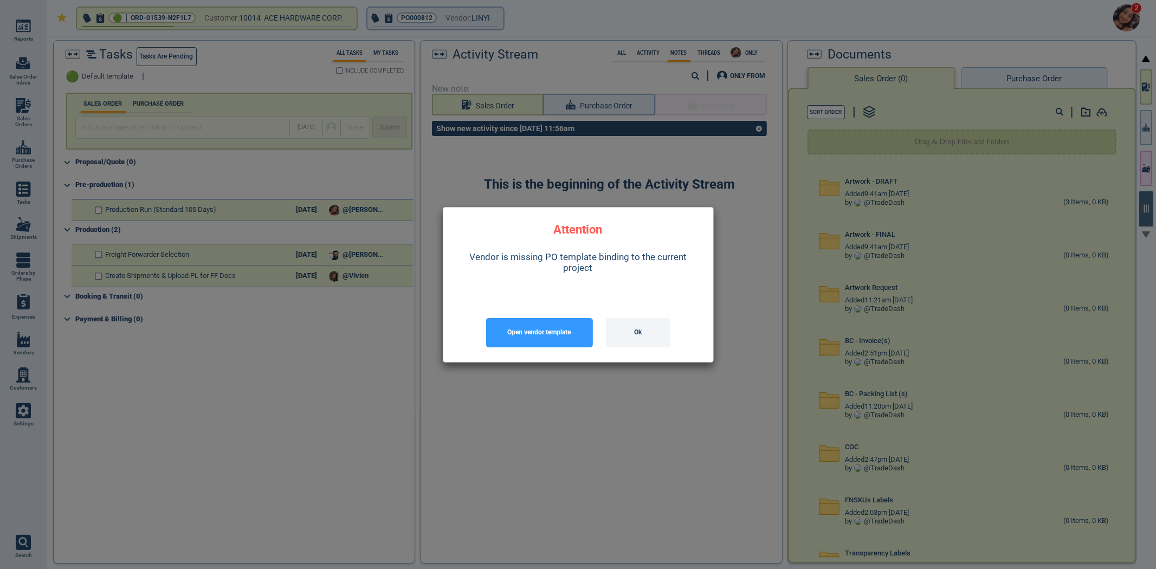
drag, startPoint x: 547, startPoint y: 336, endPoint x: 646, endPoint y: 347, distance: 99.2
click at [646, 347] on div "Open vendor template Ok" at bounding box center [578, 332] width 252 height 41
click at [643, 338] on button "Ok" at bounding box center [638, 332] width 64 height 29
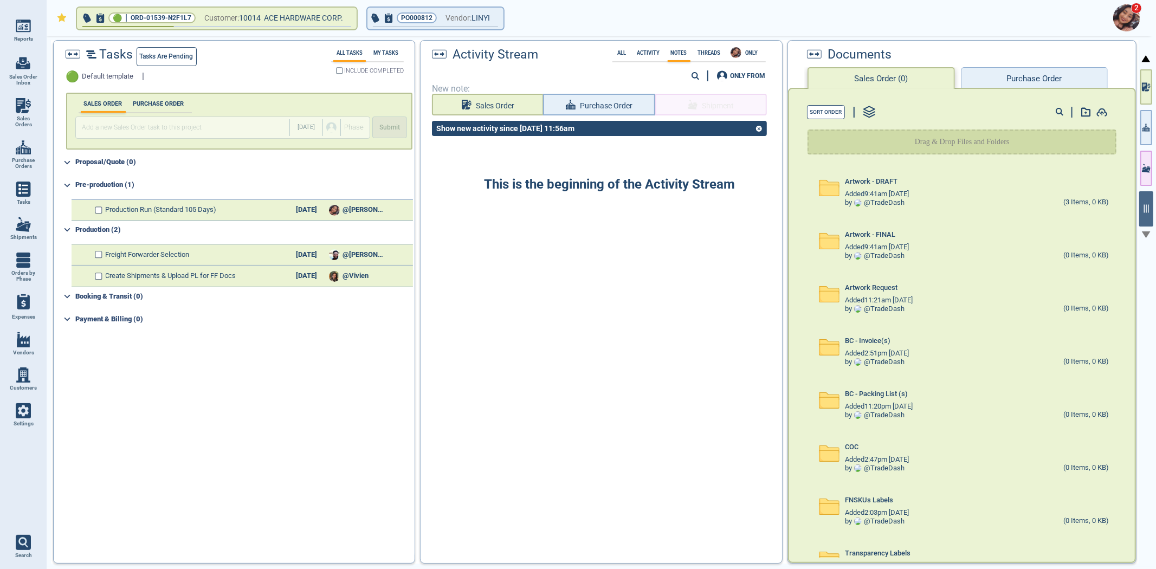
click at [183, 44] on div "Tasks Tasks are pending 🟢 Default template | All Tasks My Tasks INCLUDE COMPLET…" at bounding box center [234, 65] width 361 height 48
click at [179, 55] on span "Tasks are pending" at bounding box center [167, 56] width 54 height 11
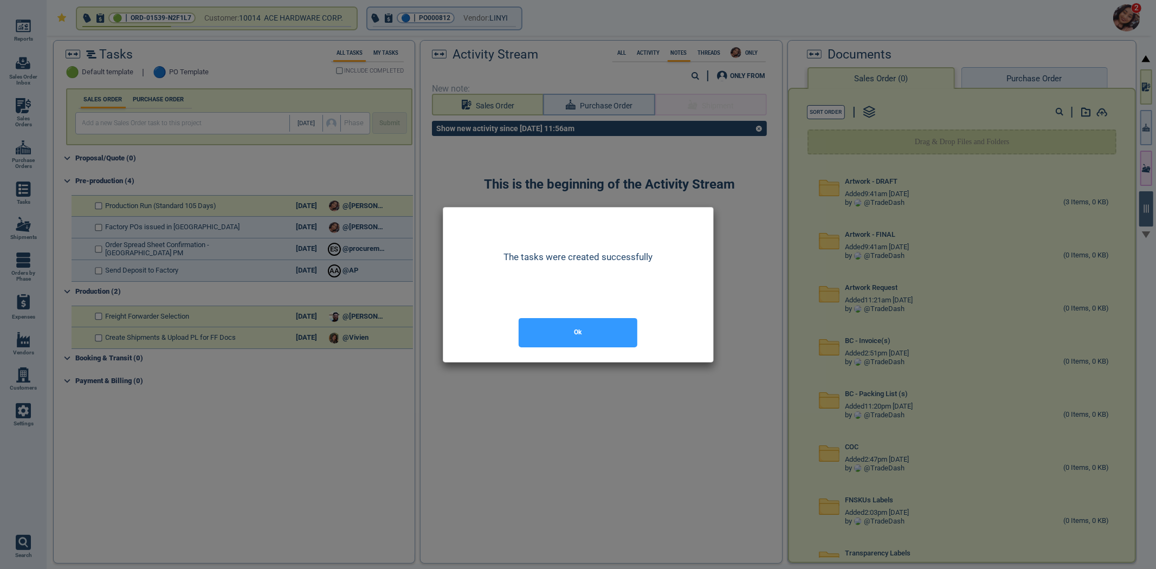
click at [586, 339] on button "Ok" at bounding box center [577, 332] width 119 height 29
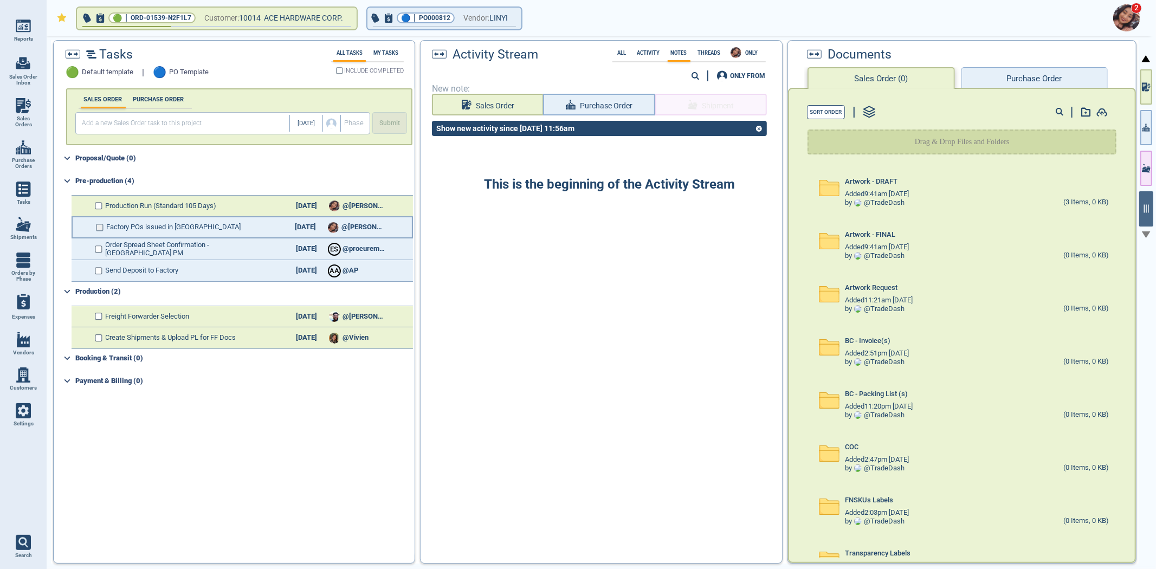
drag, startPoint x: 102, startPoint y: 219, endPoint x: 101, endPoint y: 226, distance: 6.6
click at [101, 223] on div "Factory POs issued in BC 10/25/25 @Maria" at bounding box center [242, 228] width 341 height 22
click at [100, 225] on input "checkbox" at bounding box center [100, 228] width 8 height 8
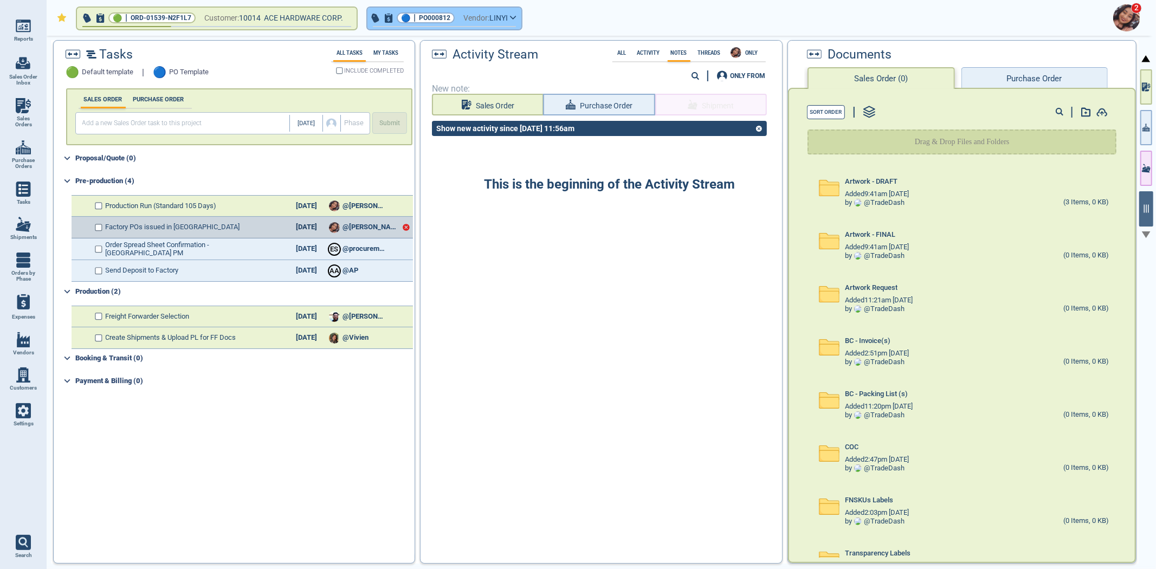
click at [475, 17] on span "Vendor:" at bounding box center [476, 18] width 26 height 14
click at [529, 22] on div "2" at bounding box center [598, 18] width 1109 height 36
click at [516, 21] on button "🔵 | PO000812 Vendor: LINYI" at bounding box center [444, 19] width 154 height 22
click at [516, 19] on icon "button" at bounding box center [513, 17] width 7 height 5
click at [508, 15] on span "LINYI" at bounding box center [498, 18] width 18 height 14
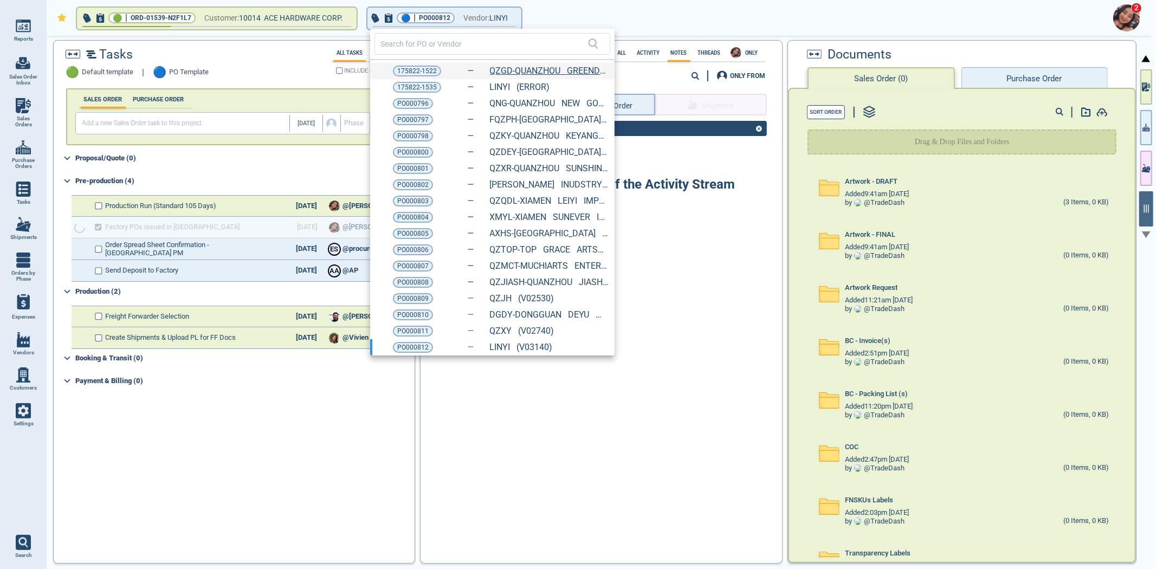
checkbox input "true"
click at [540, 68] on link "QZGD-QUANZHOU GREENDAY ELECTRO (11063)" at bounding box center [549, 71] width 119 height 10
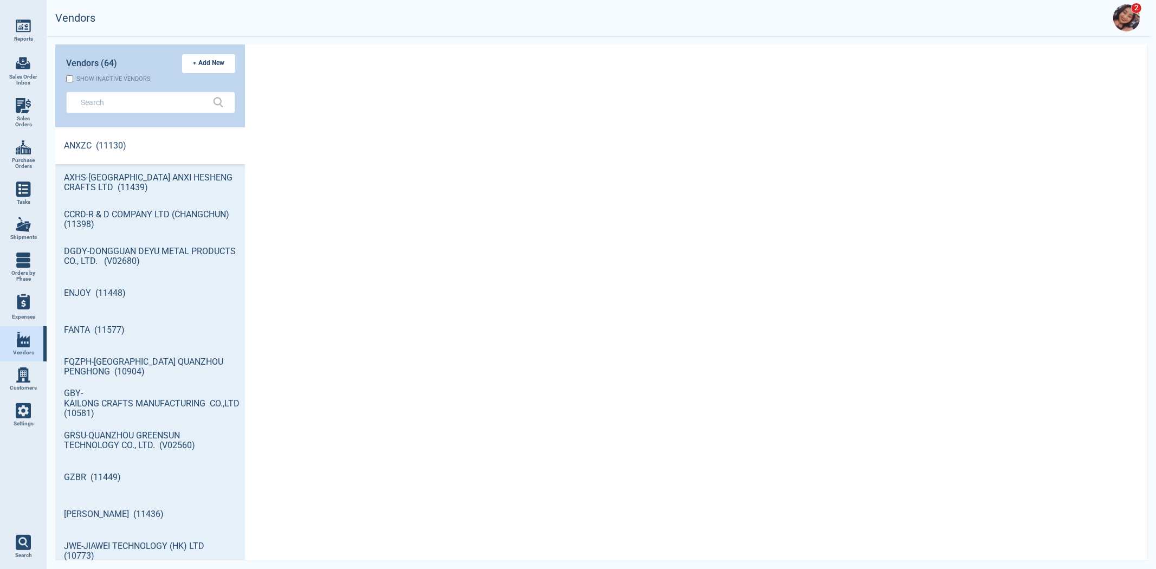
scroll to position [430, 186]
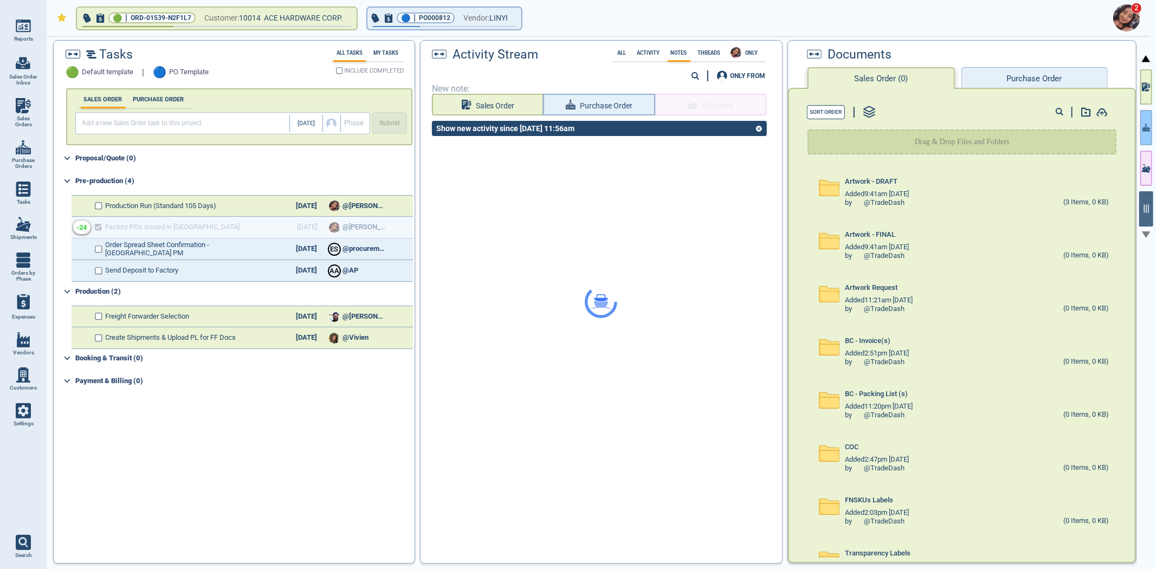
click at [1141, 125] on div at bounding box center [1145, 303] width 15 height 535
click at [1142, 125] on icon "button" at bounding box center [1146, 127] width 8 height 11
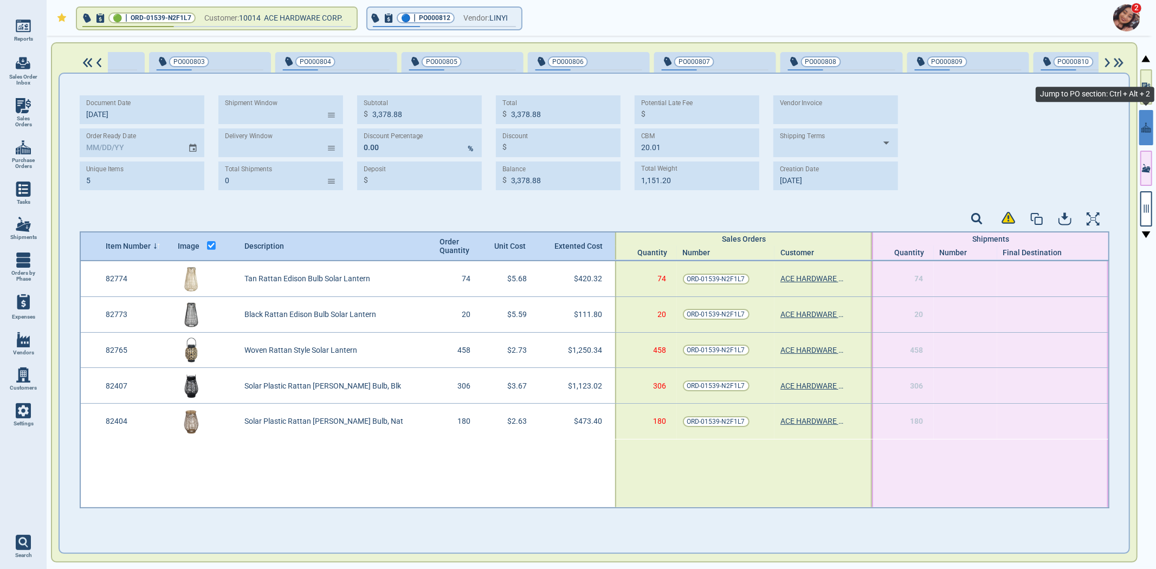
scroll to position [0, 1243]
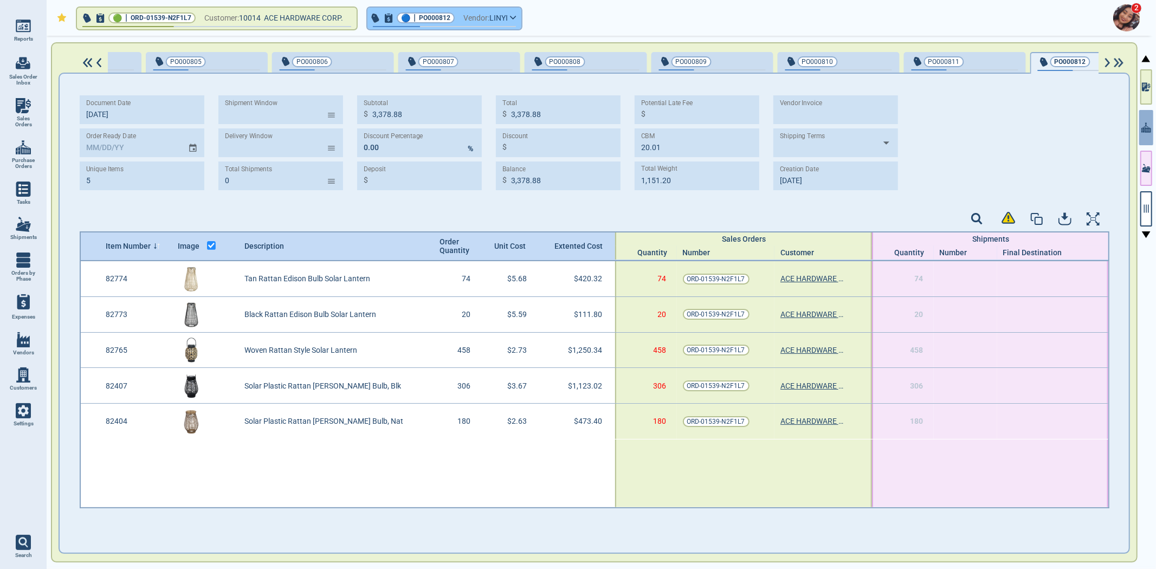
click at [478, 17] on span "Vendor:" at bounding box center [476, 18] width 26 height 14
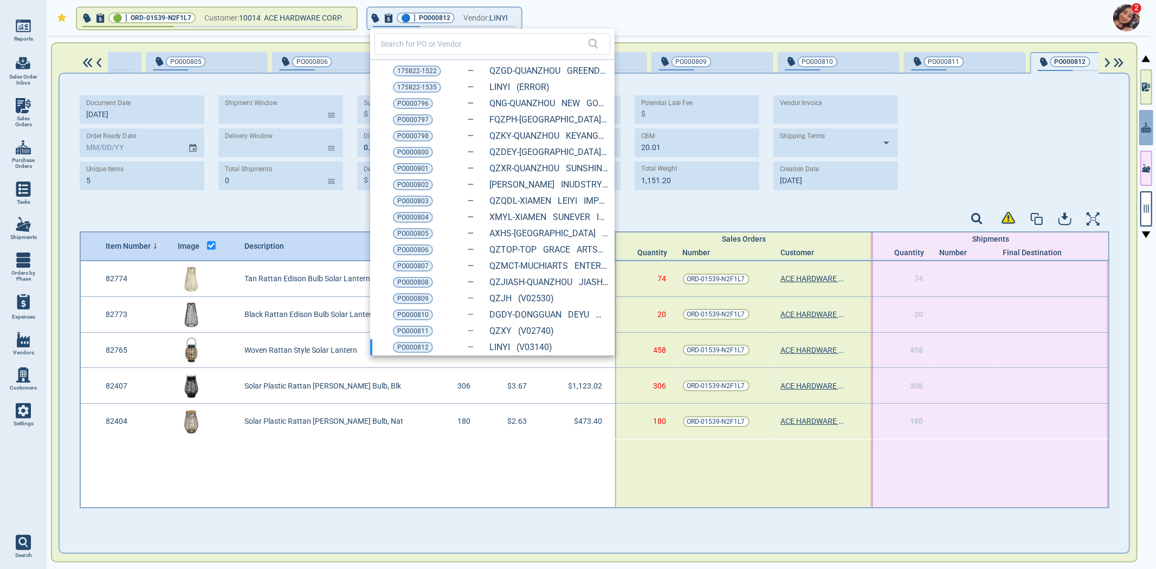
click at [420, 63] on div "175822-1522 QZGD-QUANZHOU GREENDAY ELECTRO (11063)" at bounding box center [492, 71] width 244 height 16
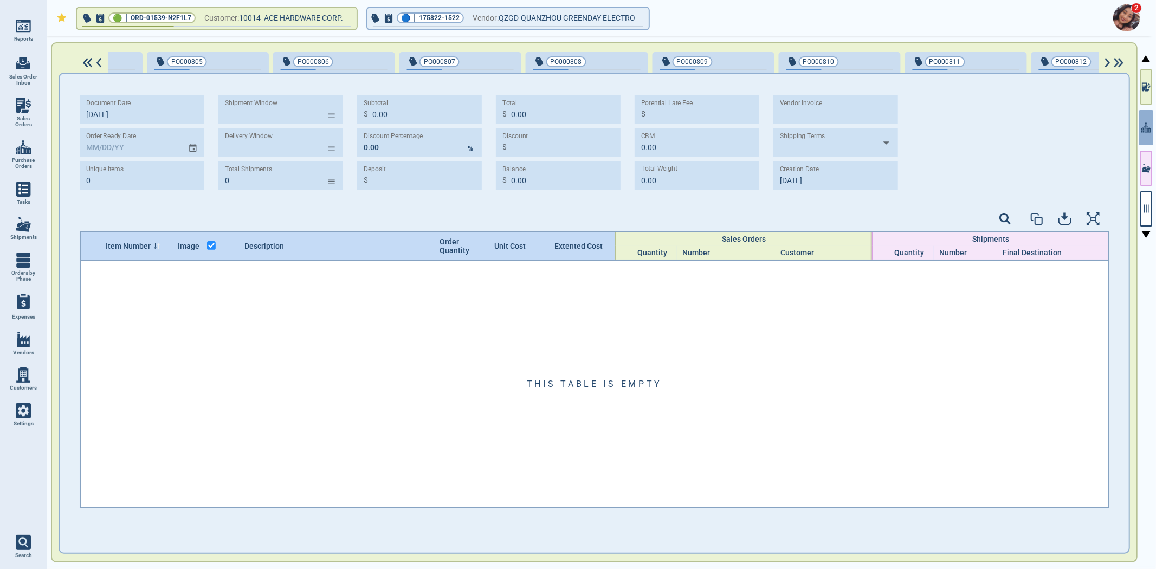
type input "0"
type input "0.00"
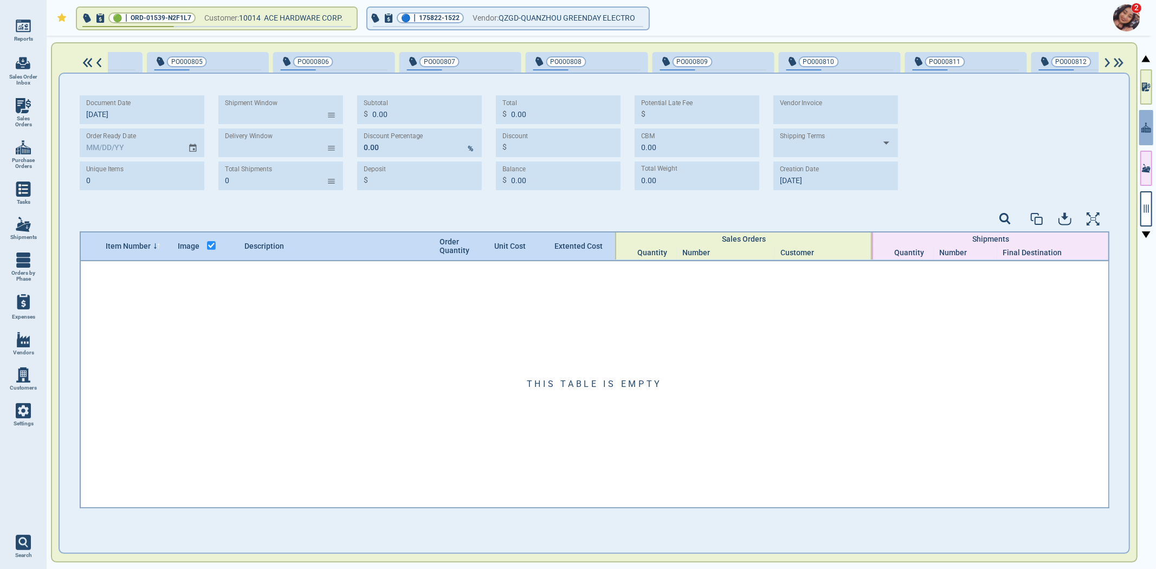
type input "0.00"
type input "9‎/18/25"
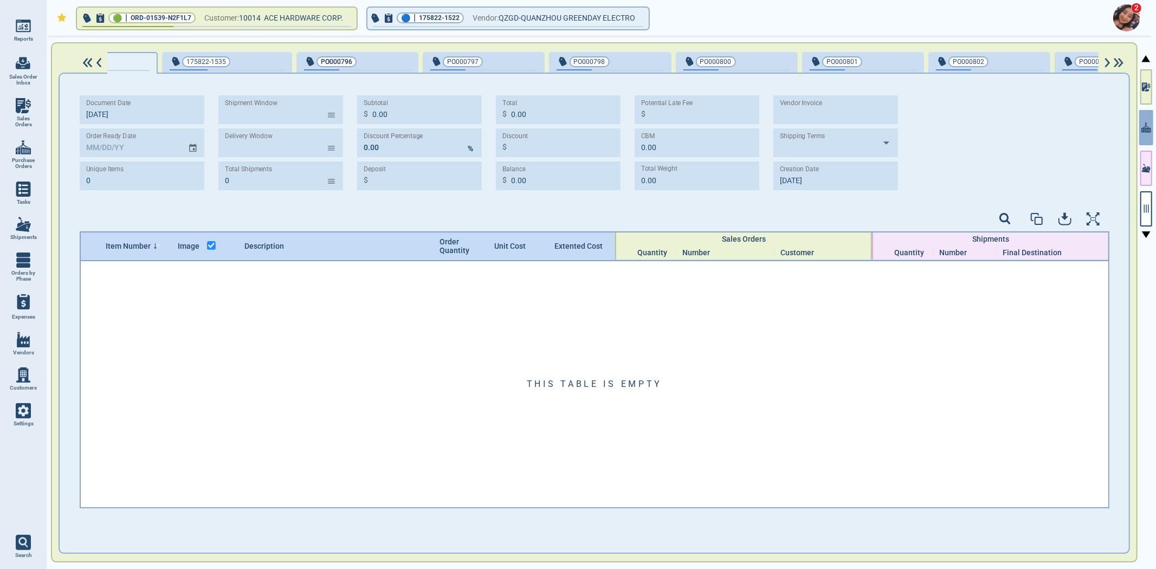
scroll to position [0, 2]
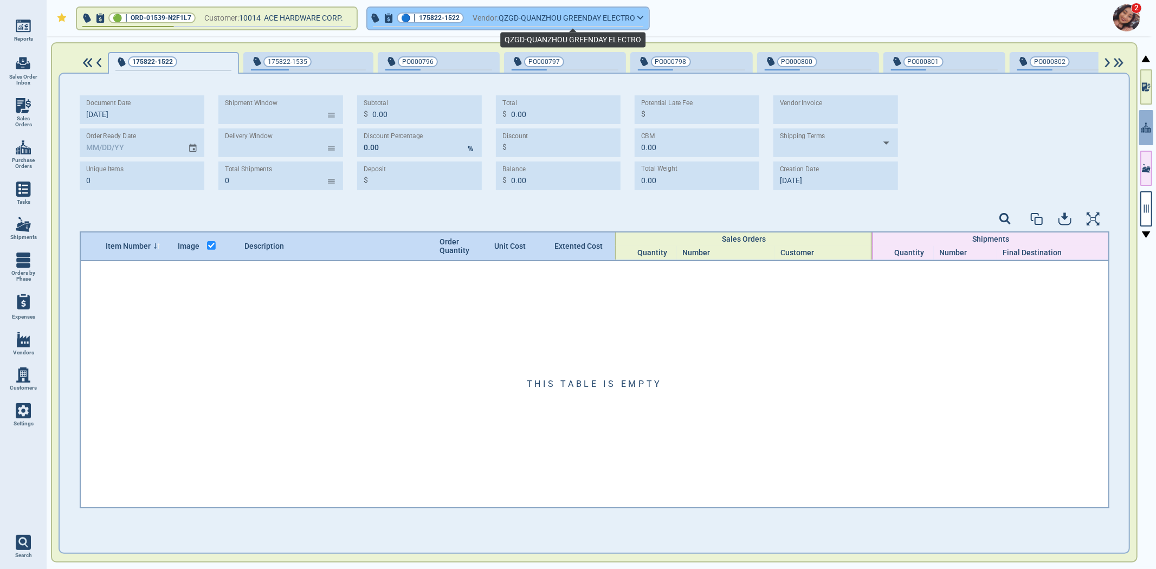
click at [548, 17] on span "QZGD-QUANZHOU GREENDAY ELECTRO" at bounding box center [566, 18] width 137 height 14
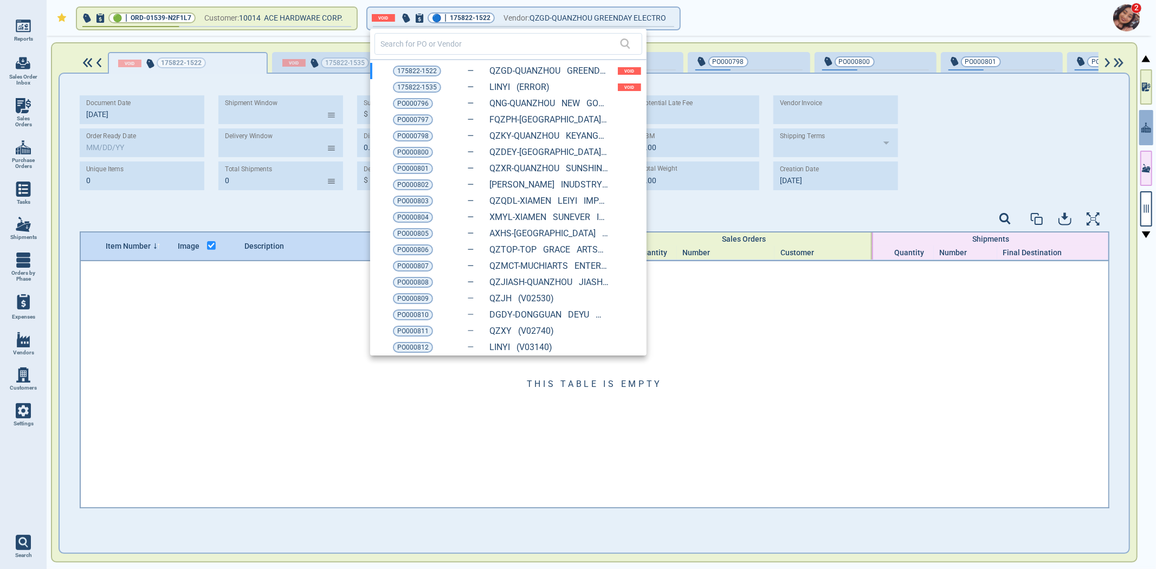
click at [16, 106] on div at bounding box center [578, 284] width 1156 height 569
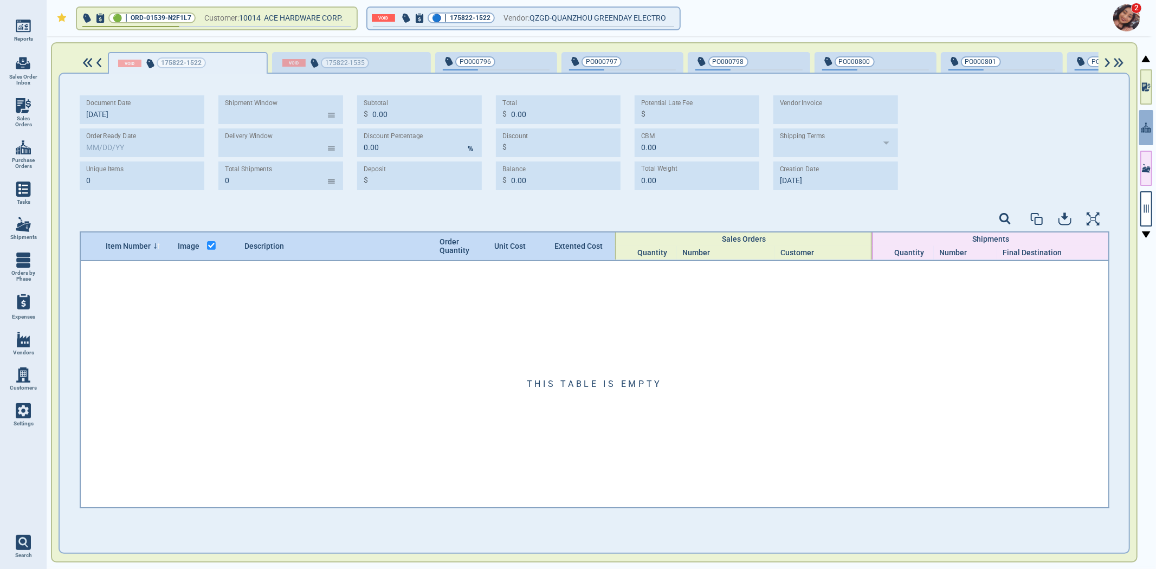
click at [16, 111] on img at bounding box center [23, 105] width 15 height 15
select select "50"
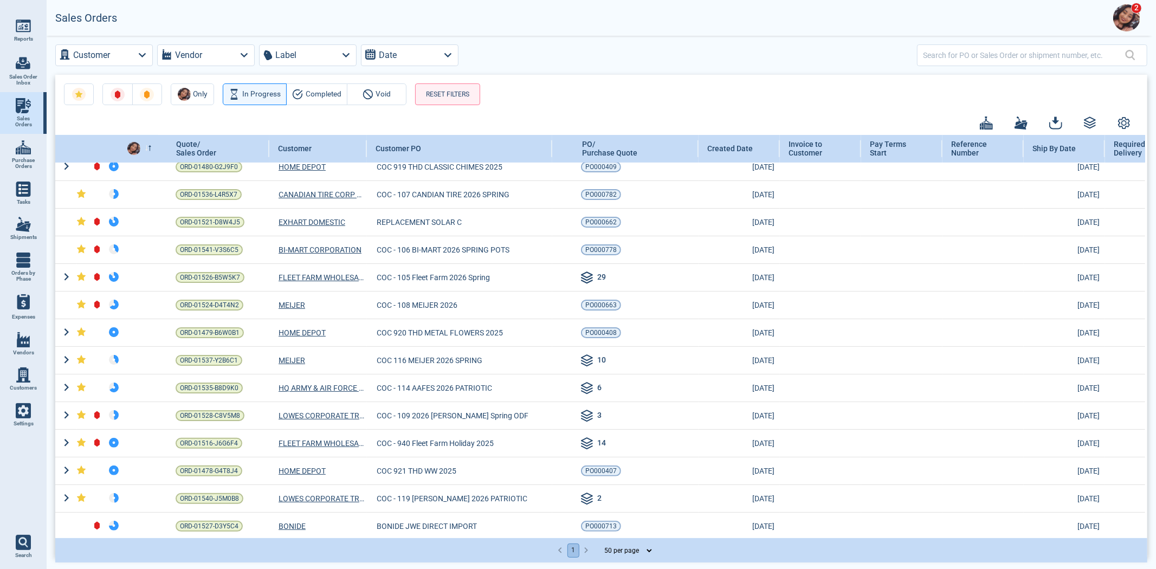
scroll to position [301, 0]
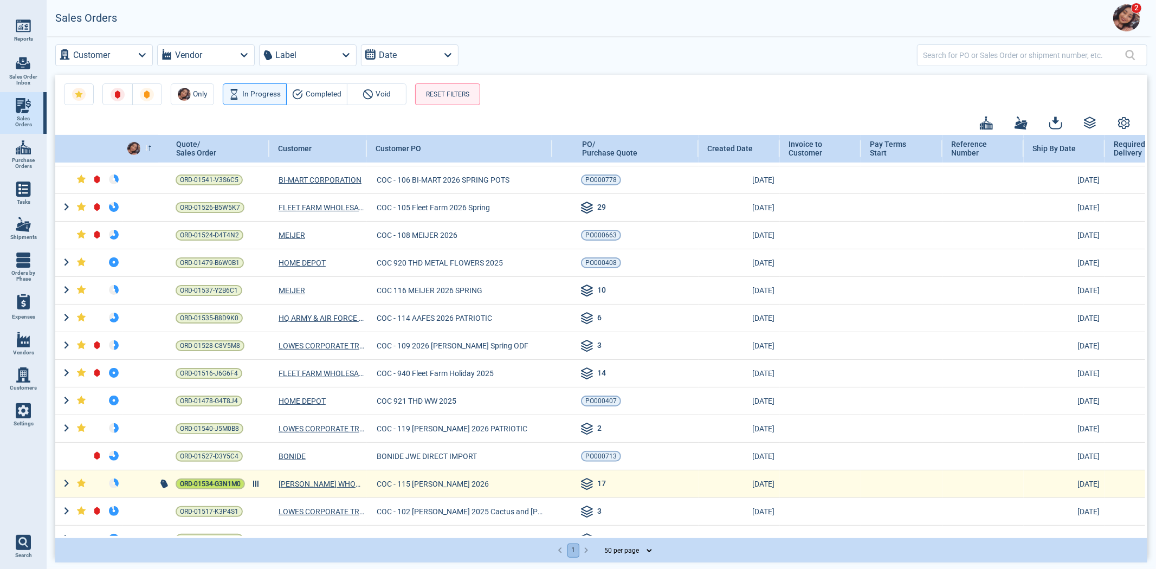
click at [201, 487] on span "ORD-01534-G3N1M0" at bounding box center [210, 483] width 61 height 11
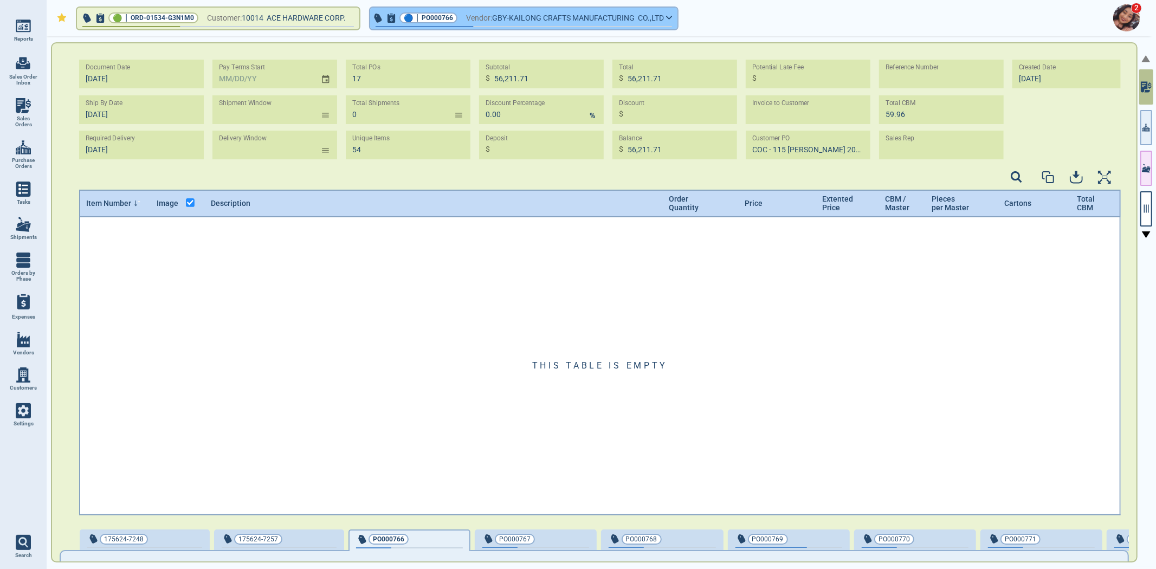
click at [492, 20] on span "Vendor:" at bounding box center [479, 18] width 26 height 14
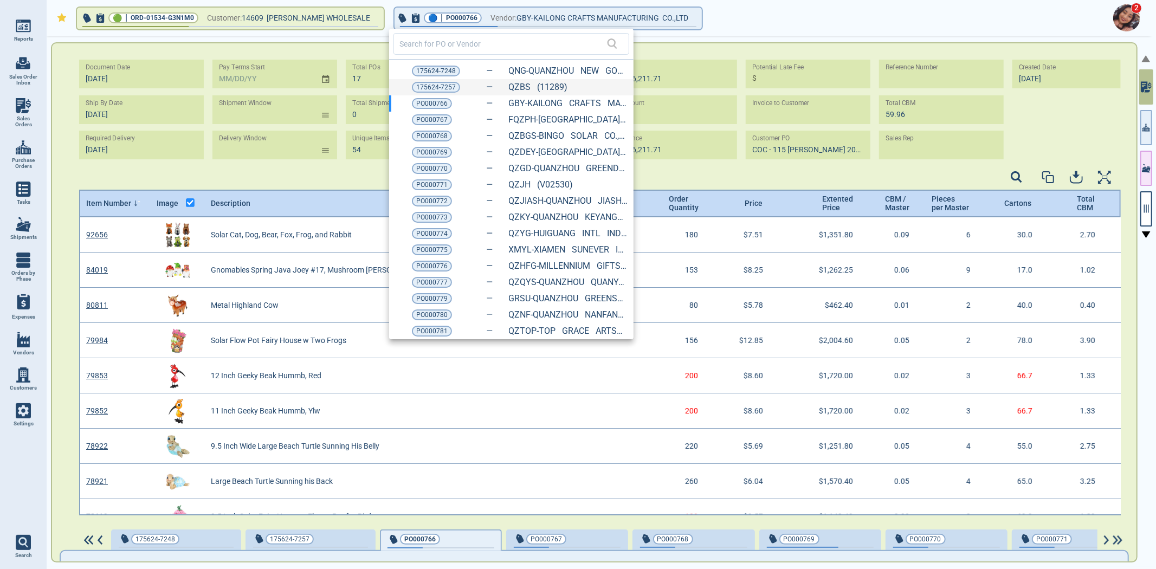
scroll to position [3, 3]
click at [429, 84] on span "175624-7257" at bounding box center [436, 87] width 40 height 11
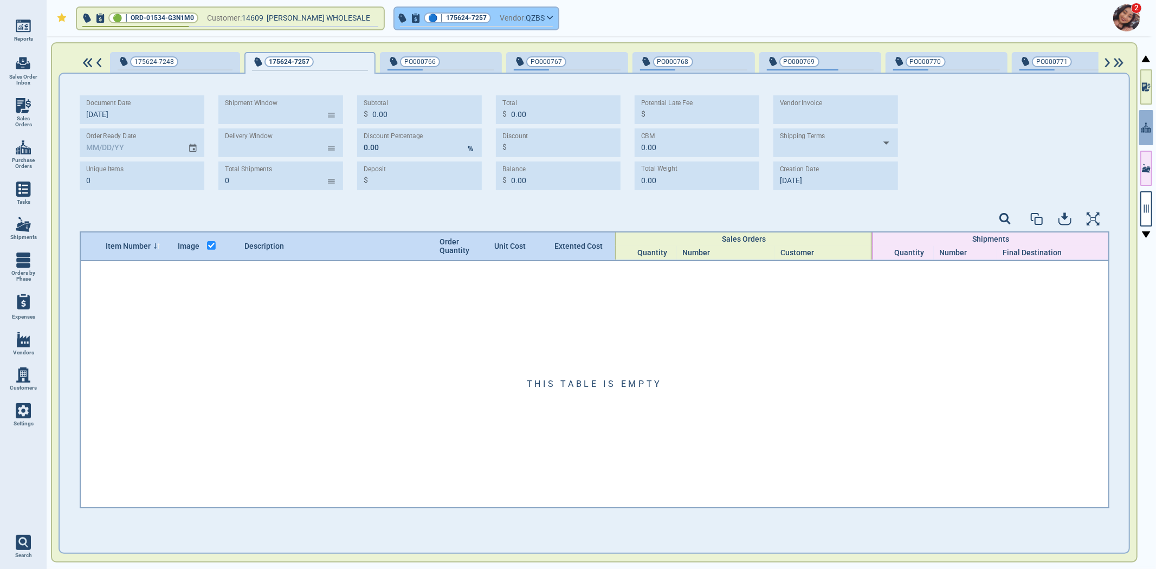
click at [434, 21] on div "🔵 | 175624-7257" at bounding box center [457, 17] width 67 height 11
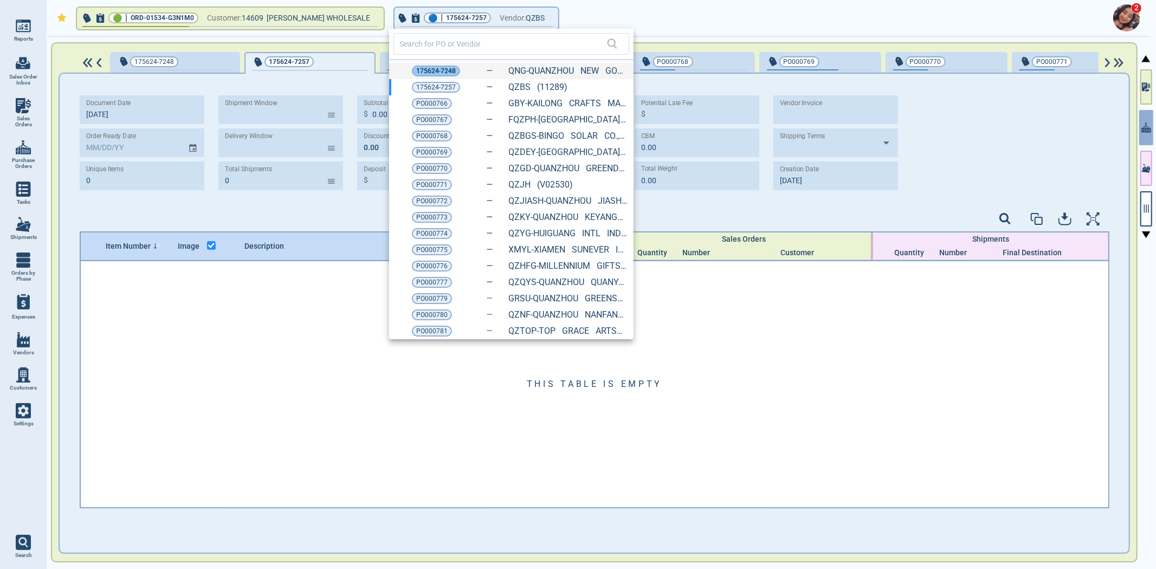
click at [430, 72] on span "175624-7248" at bounding box center [436, 71] width 40 height 11
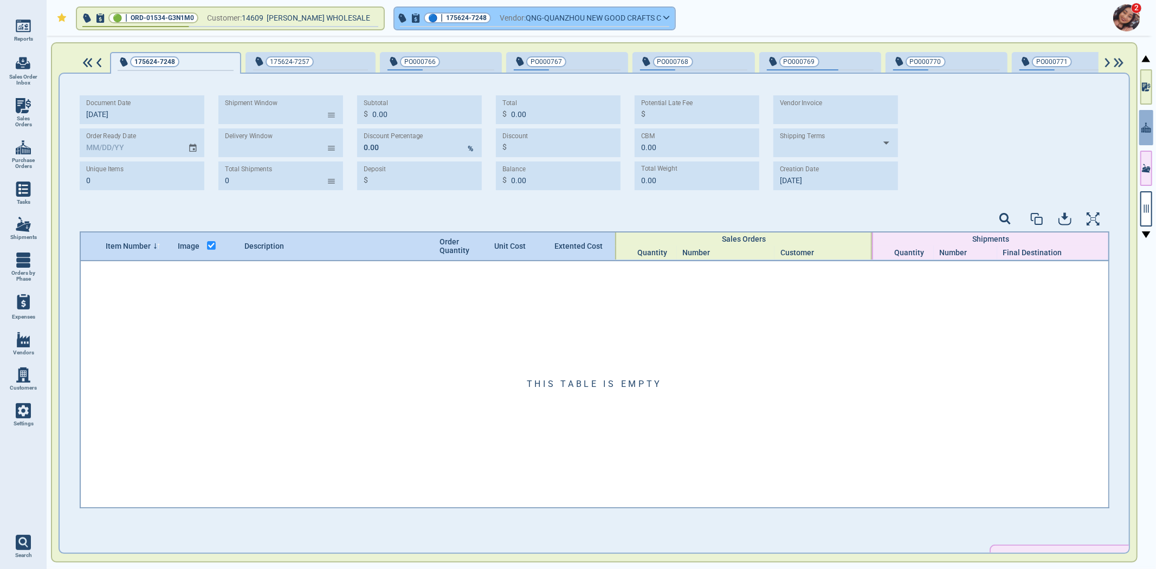
click at [446, 14] on span "175624-7248" at bounding box center [466, 17] width 41 height 11
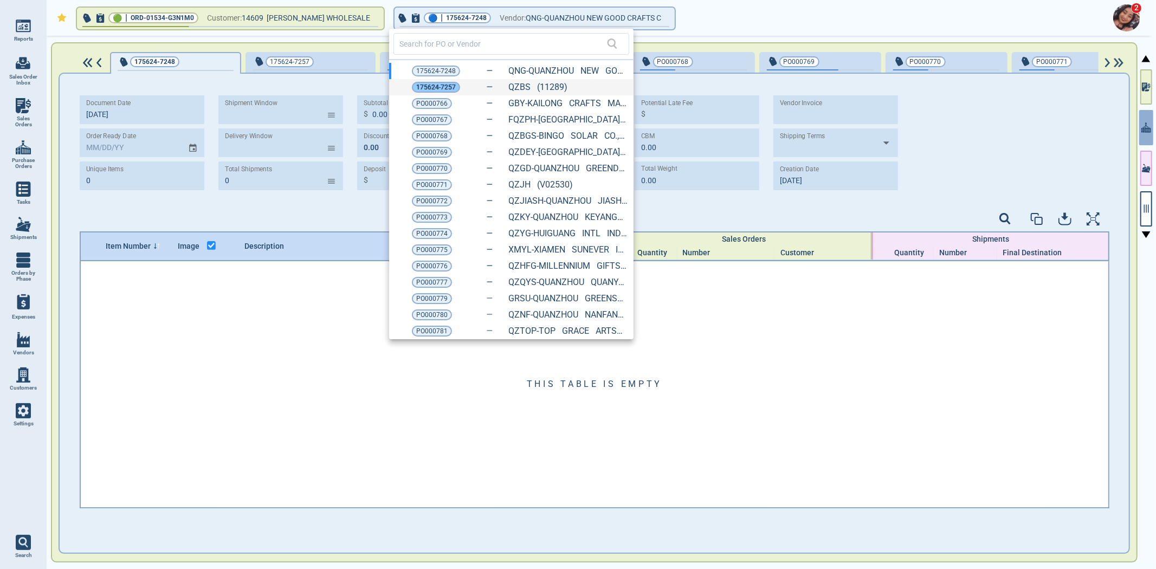
click at [443, 86] on span "175624-7257" at bounding box center [436, 87] width 40 height 11
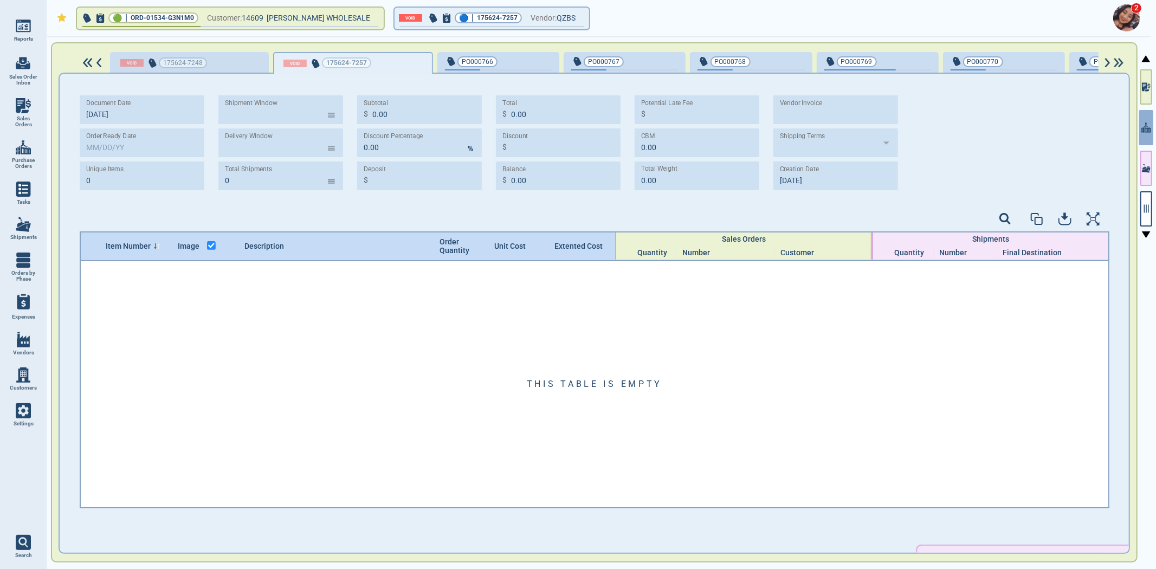
select select "50"
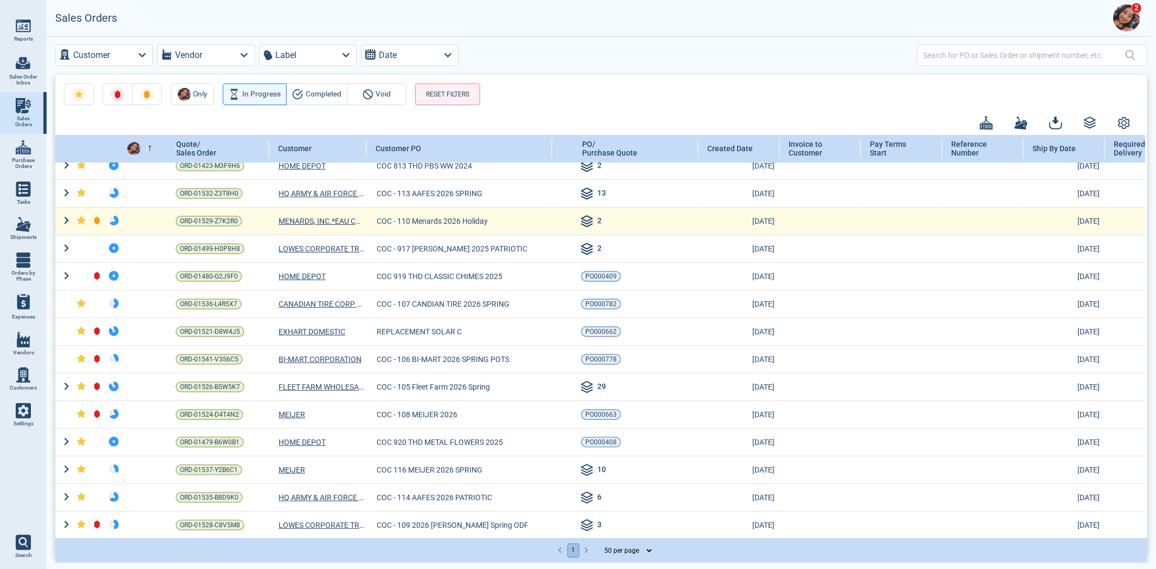
scroll to position [37, 0]
